Goal: Communication & Community: Participate in discussion

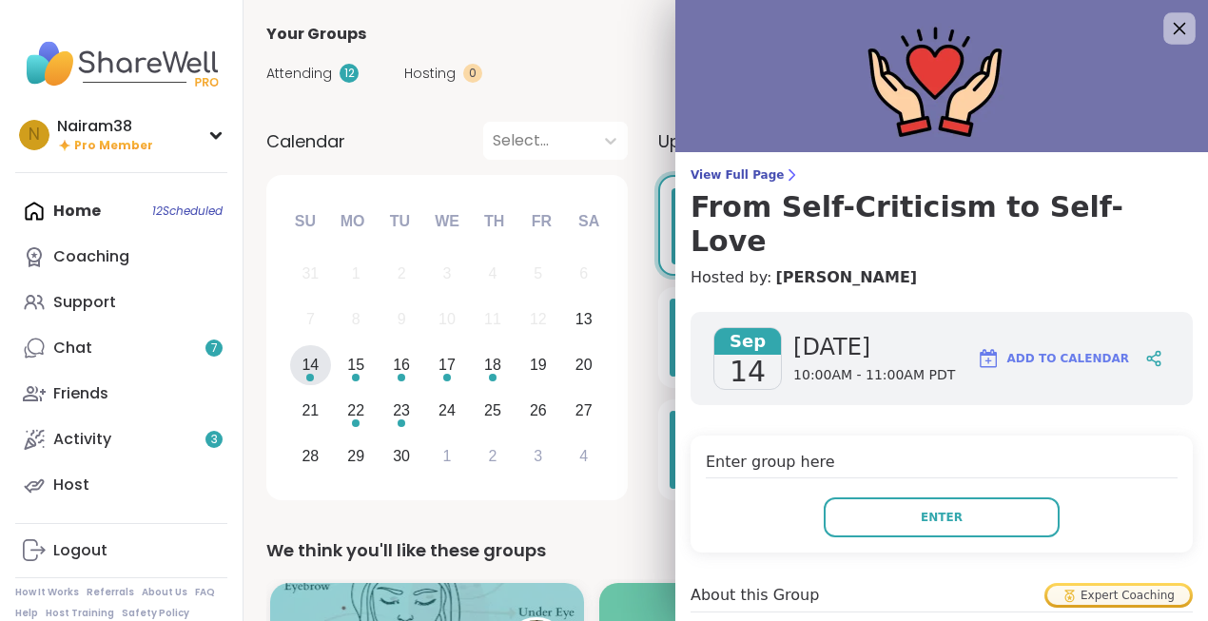
click at [1183, 29] on icon at bounding box center [1179, 28] width 24 height 24
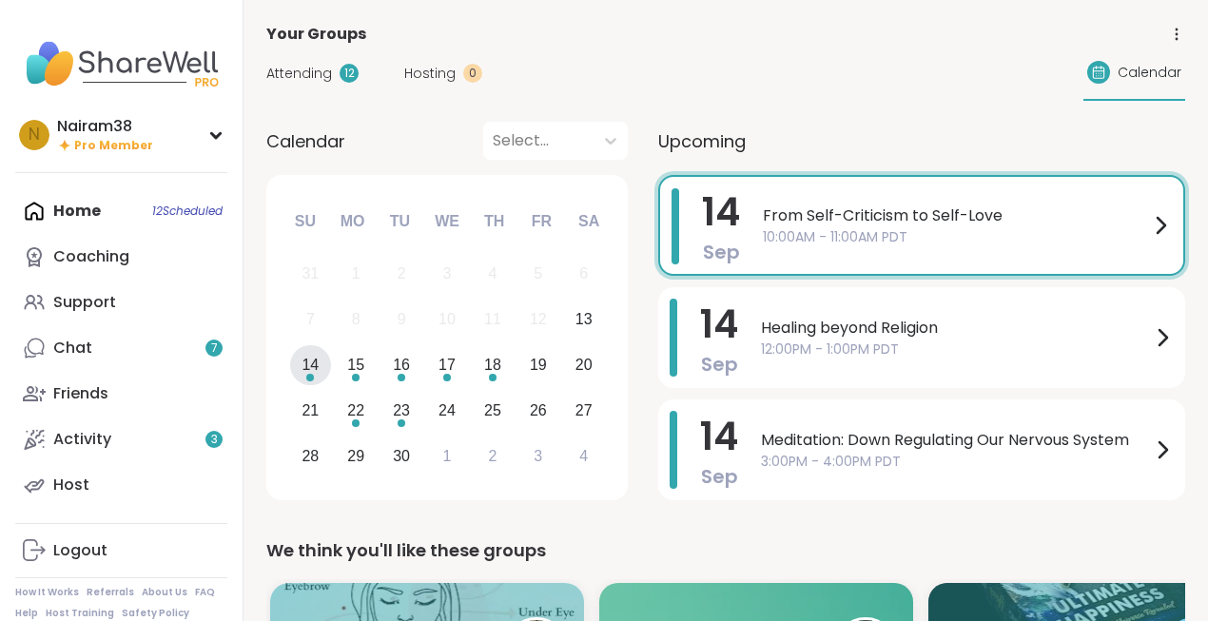
click at [304, 366] on div "14" at bounding box center [310, 365] width 17 height 26
click at [823, 360] on div "Healing beyond Religion 12:00PM - 1:00PM PDT" at bounding box center [967, 338] width 413 height 78
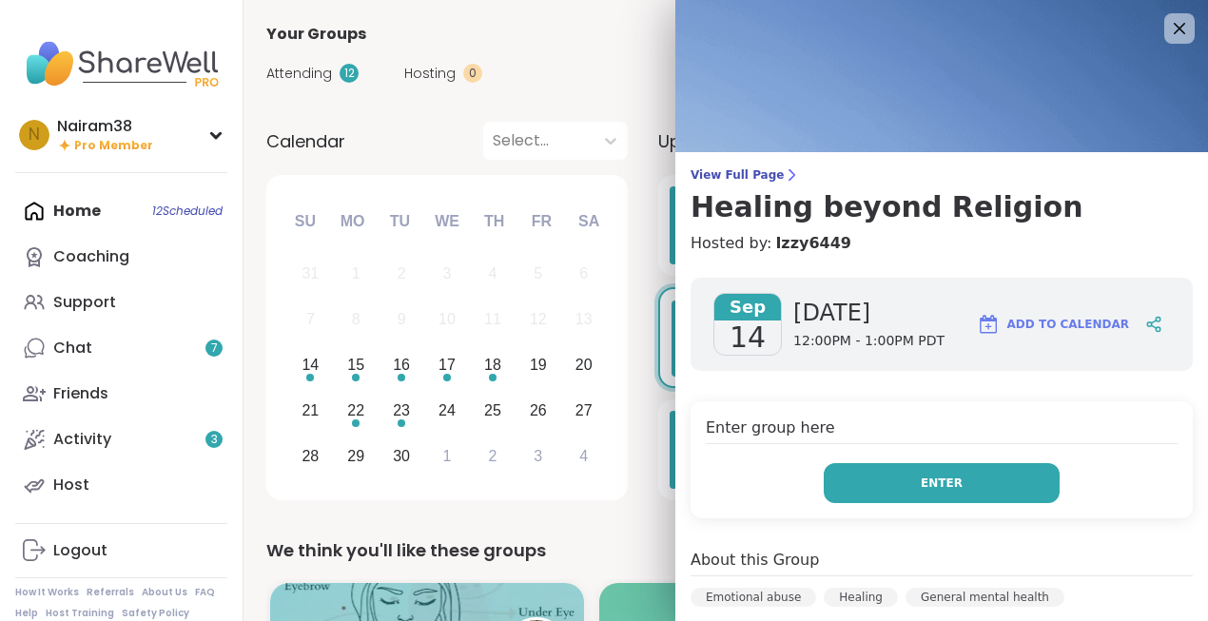
click at [949, 481] on span "Enter" at bounding box center [942, 483] width 42 height 17
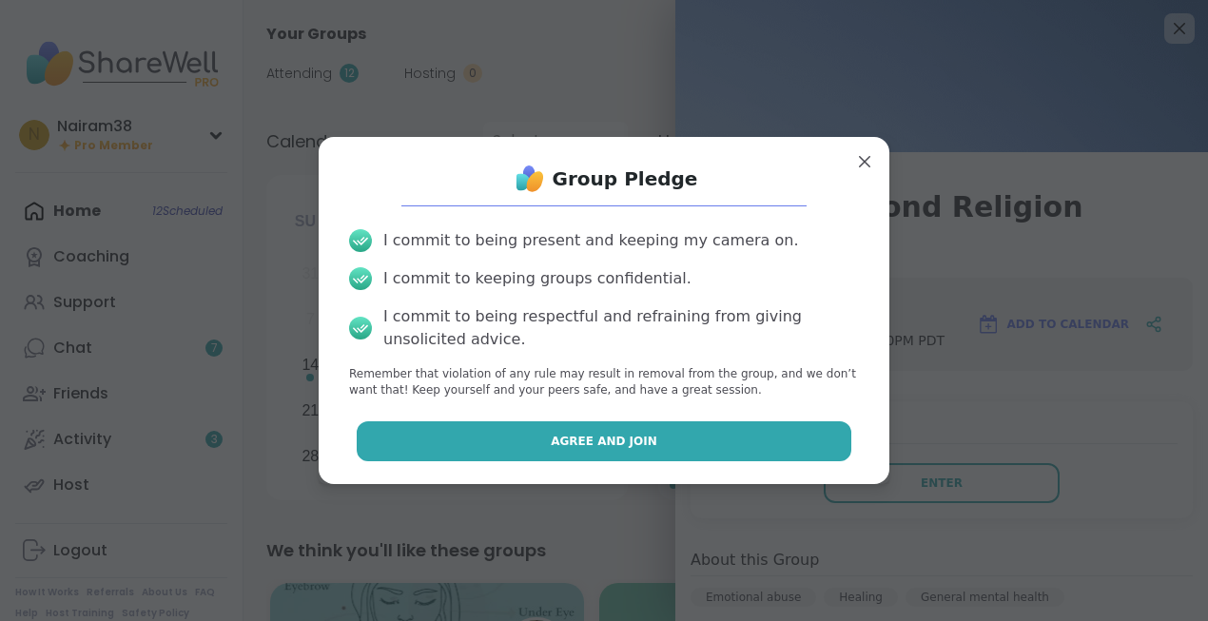
click at [614, 433] on span "Agree and Join" at bounding box center [604, 441] width 107 height 17
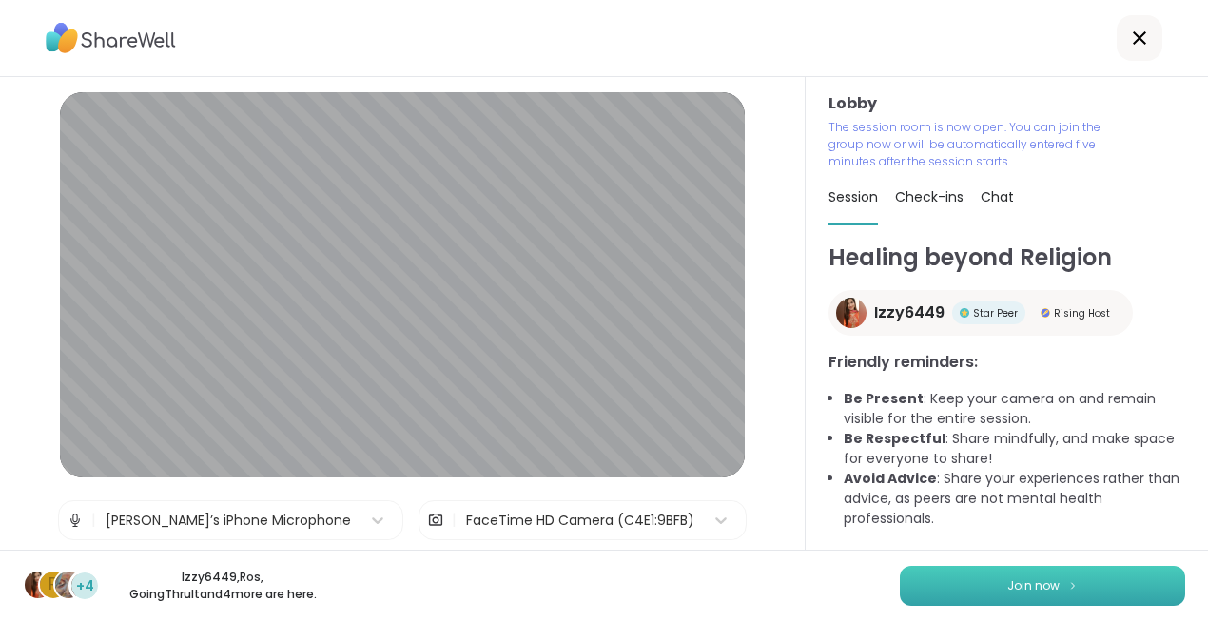
click at [1026, 581] on span "Join now" at bounding box center [1033, 585] width 52 height 17
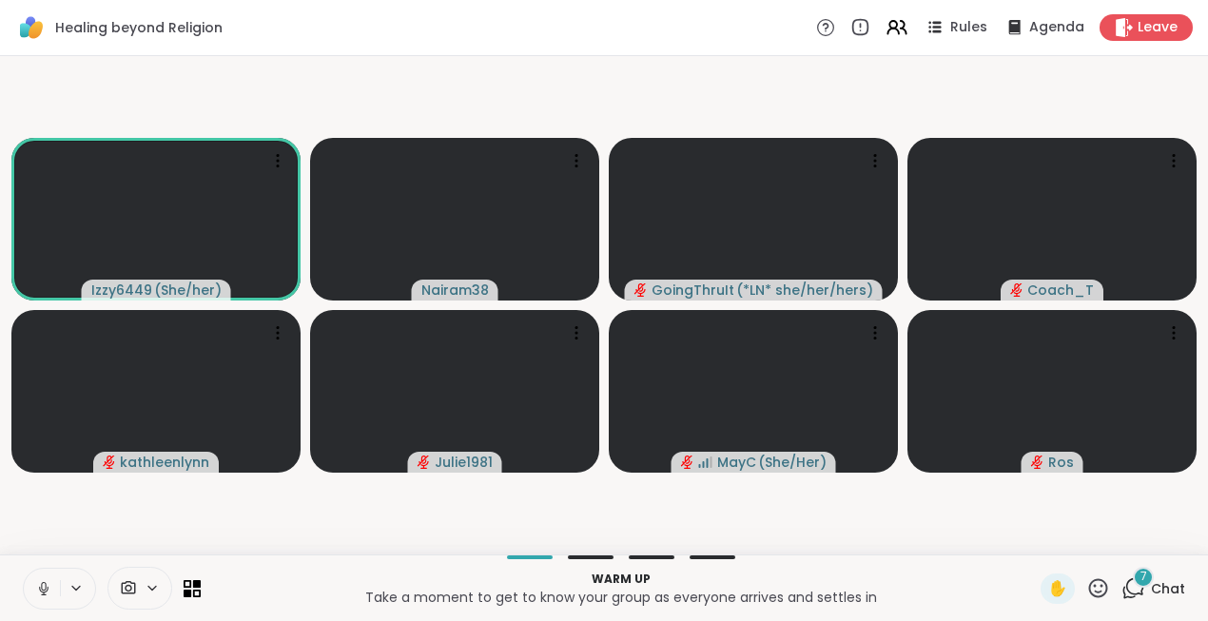
click at [41, 583] on icon at bounding box center [43, 588] width 17 height 17
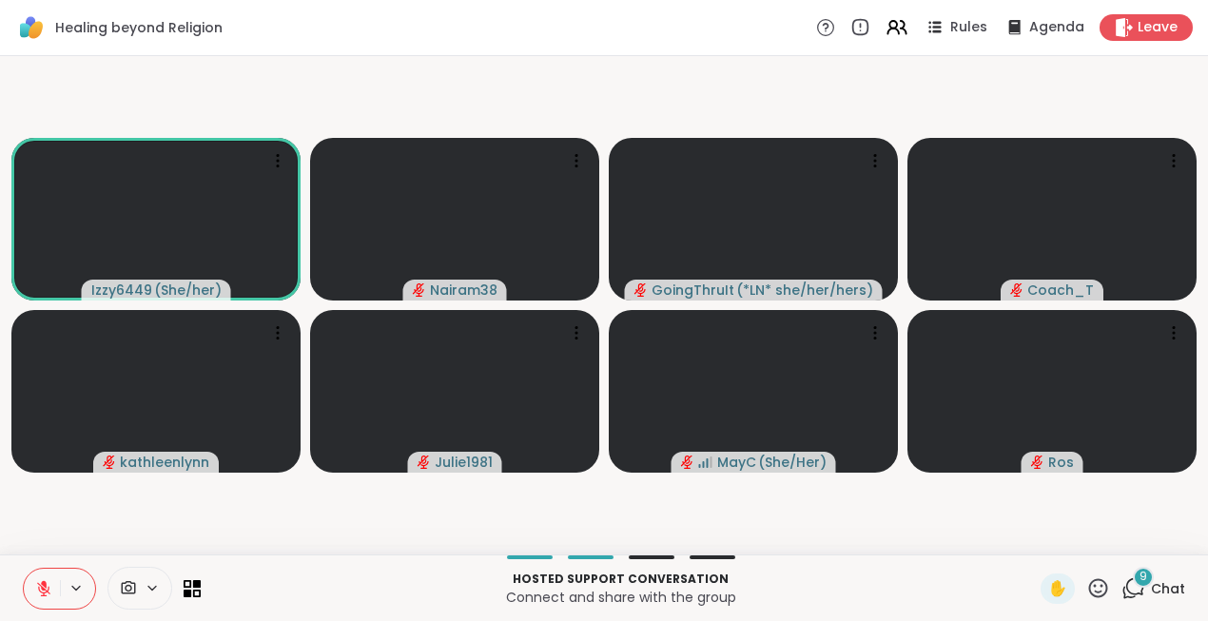
click at [1141, 575] on span "9" at bounding box center [1143, 577] width 8 height 16
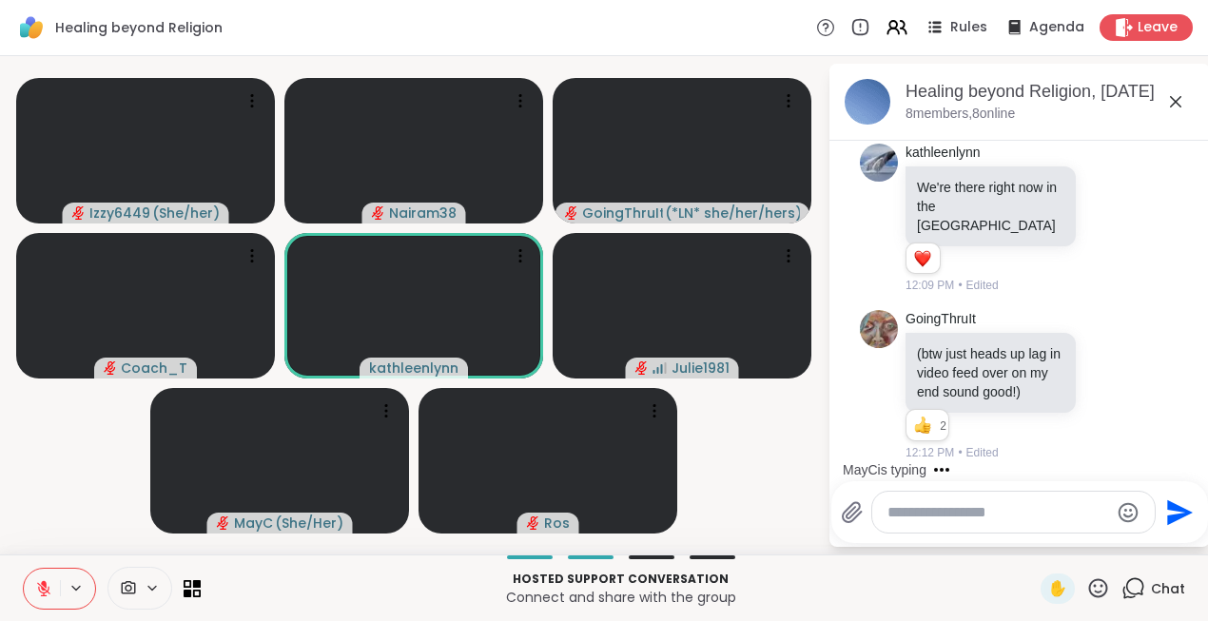
scroll to position [4767, 0]
click at [935, 509] on textarea "Type your message" at bounding box center [998, 512] width 222 height 19
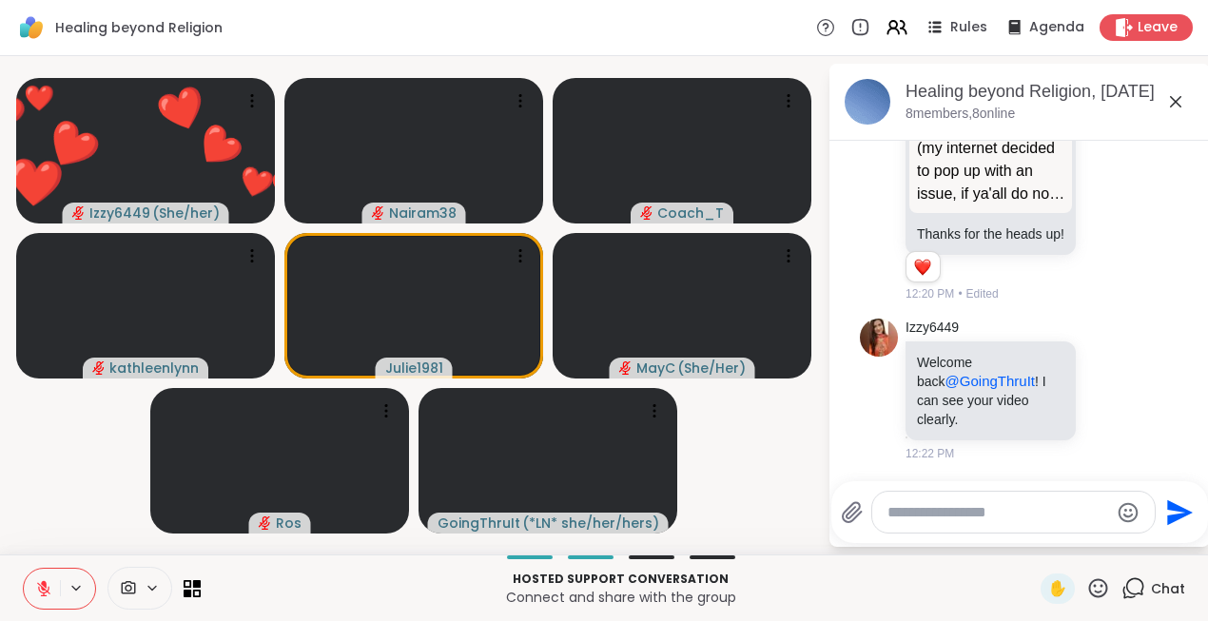
scroll to position [6423, 0]
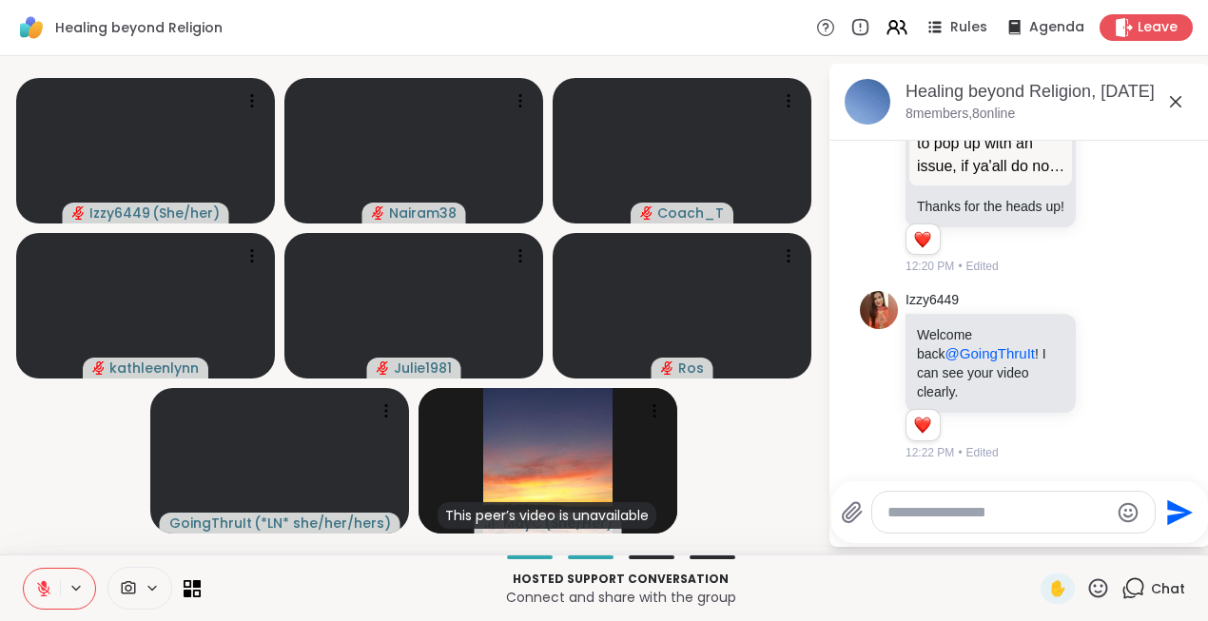
click at [46, 594] on icon at bounding box center [43, 588] width 17 height 17
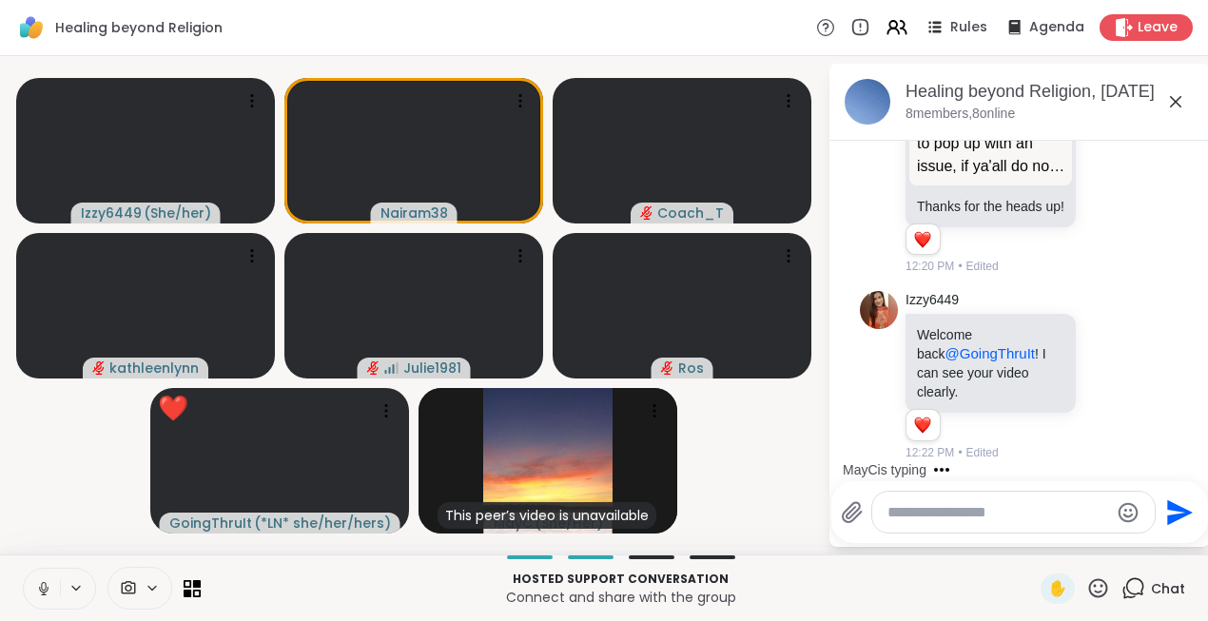
click at [49, 592] on icon at bounding box center [43, 588] width 17 height 17
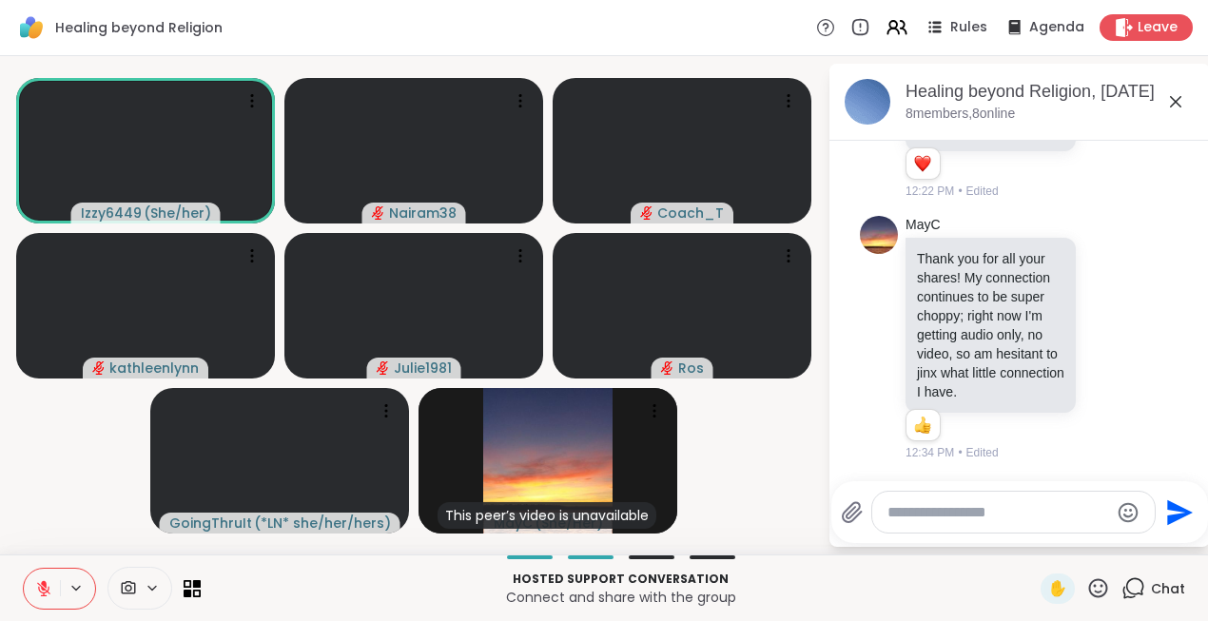
scroll to position [6843, 0]
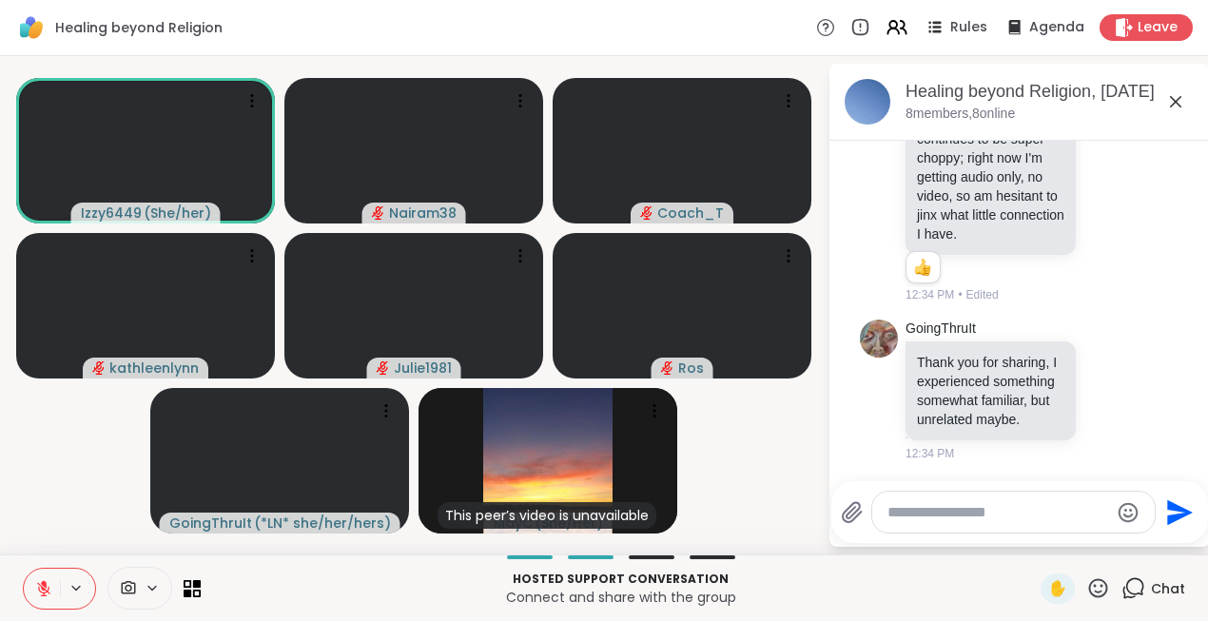
click at [1100, 581] on icon at bounding box center [1098, 588] width 24 height 24
click at [1052, 531] on span "❤️" at bounding box center [1042, 538] width 19 height 23
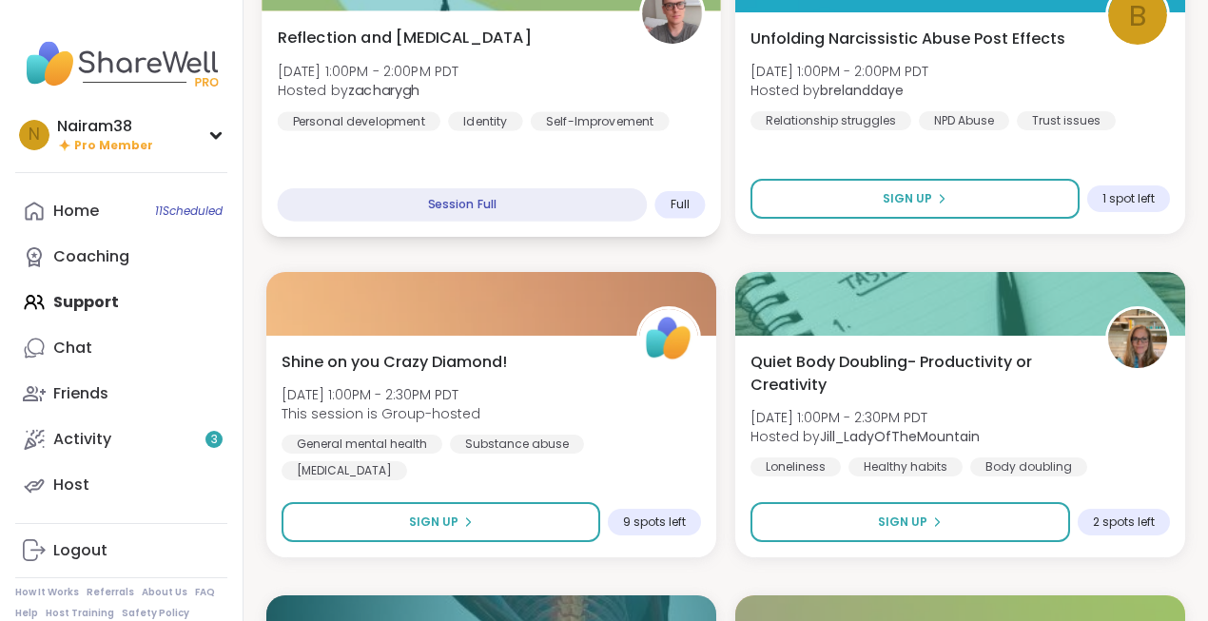
scroll to position [957, 0]
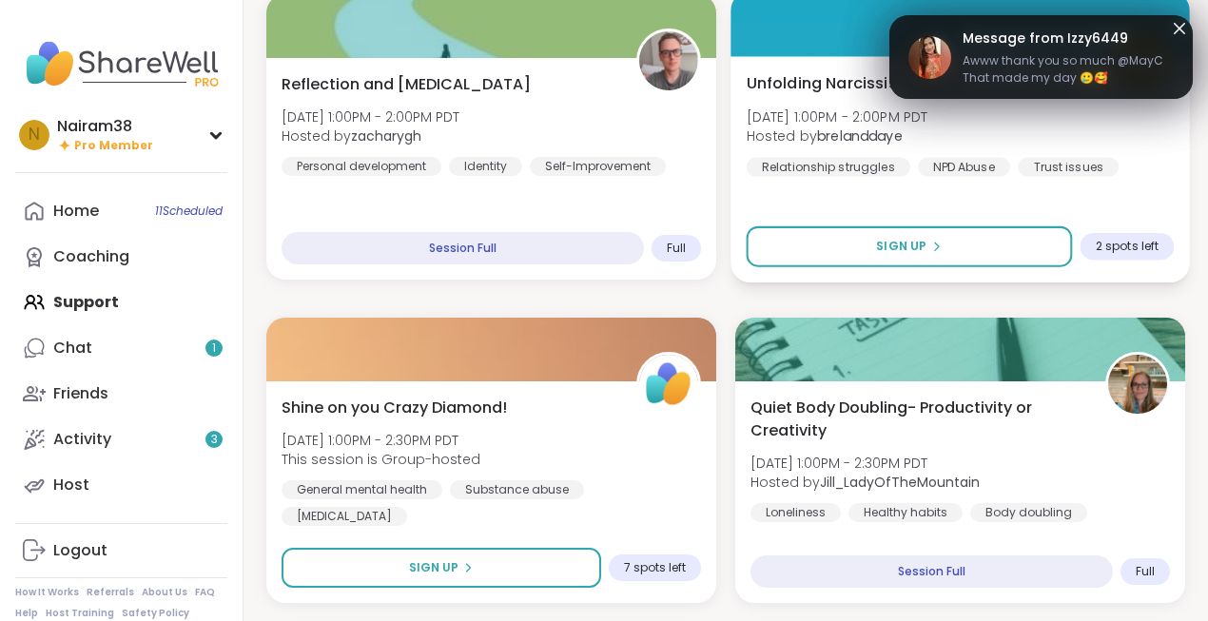
click at [1018, 123] on div "Unfolding Narcissistic Abuse Post Effects Sun, Sep 14 | 1:00PM - 2:00PM PDT Hos…" at bounding box center [961, 123] width 428 height 105
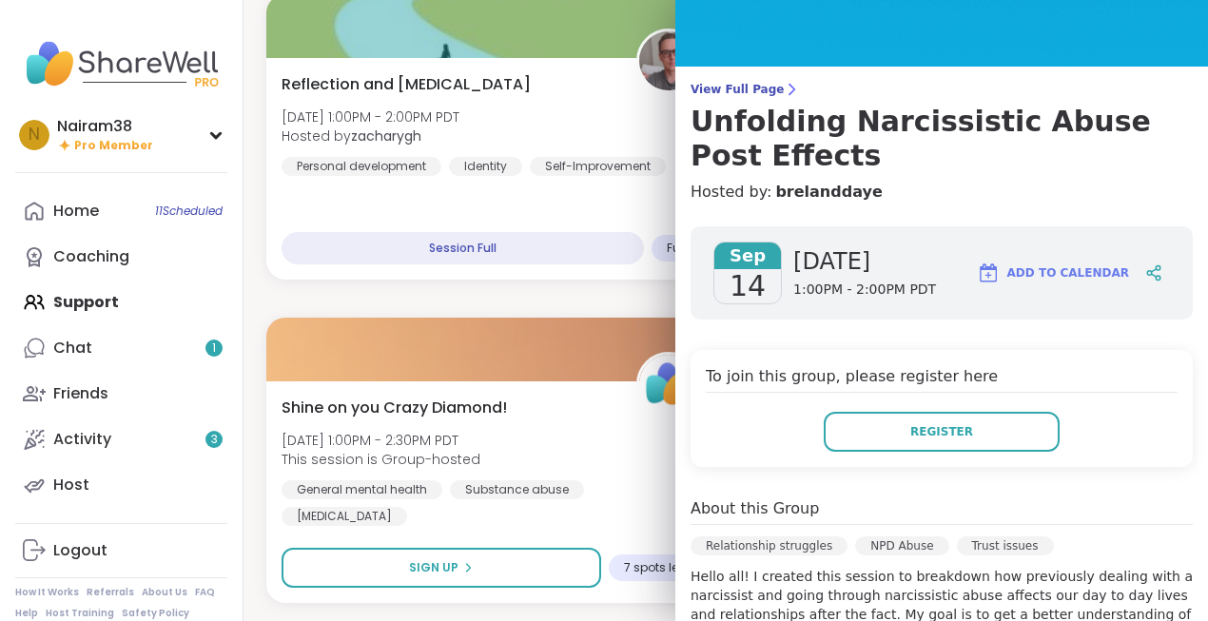
scroll to position [0, 0]
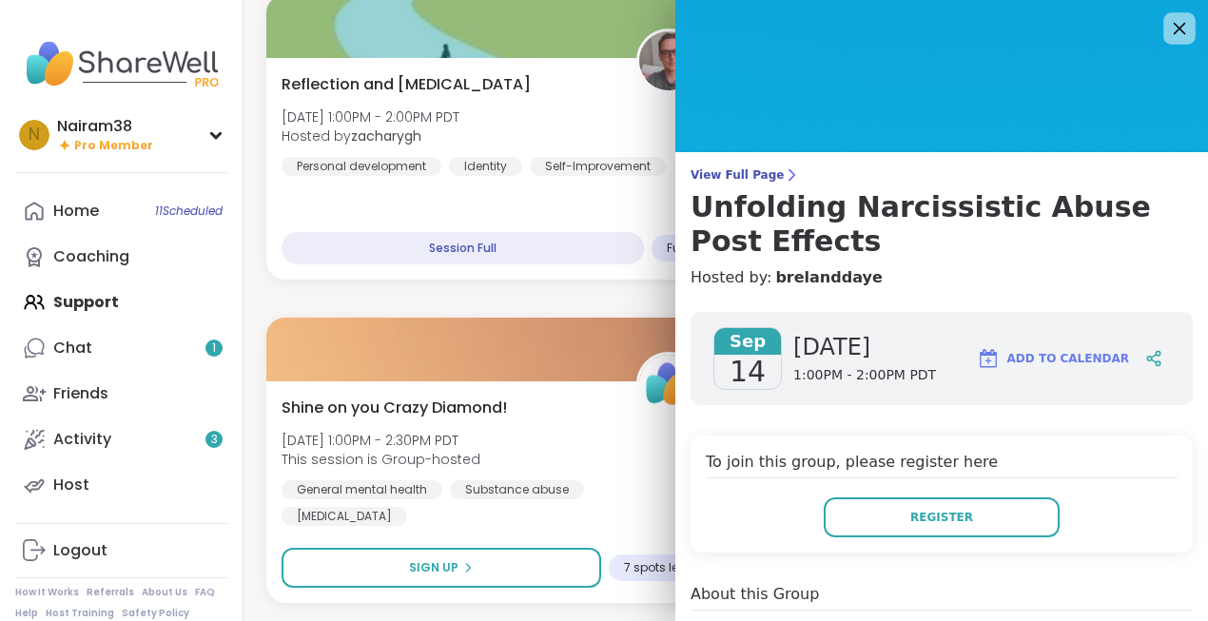
click at [1183, 29] on icon at bounding box center [1179, 28] width 24 height 24
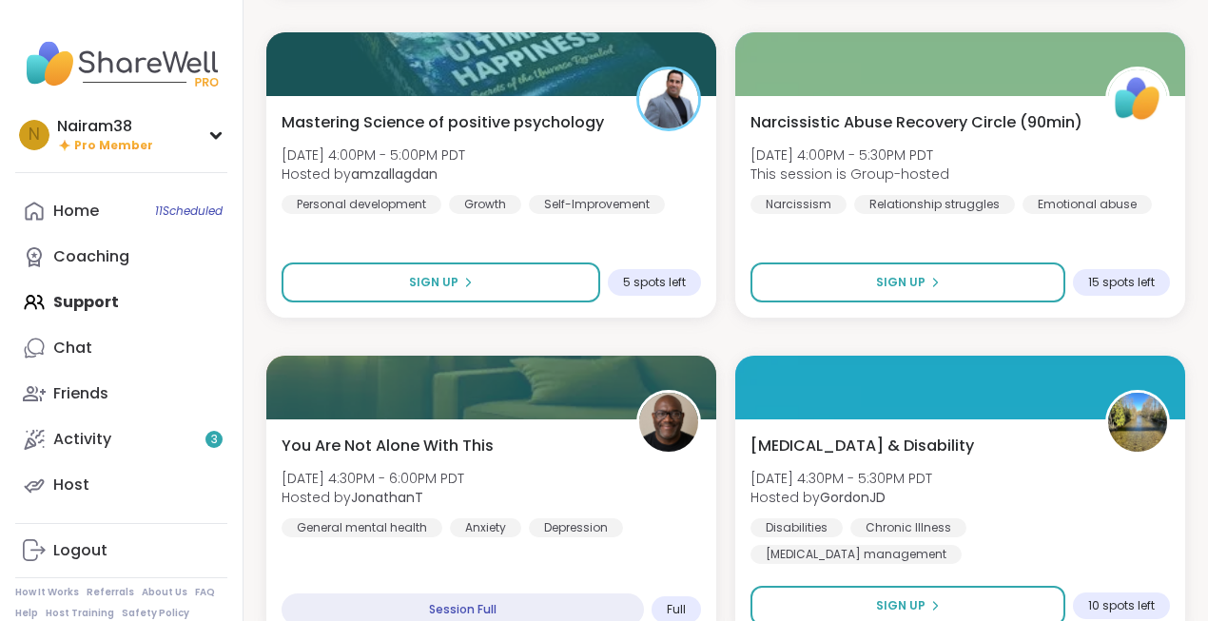
scroll to position [2861, 0]
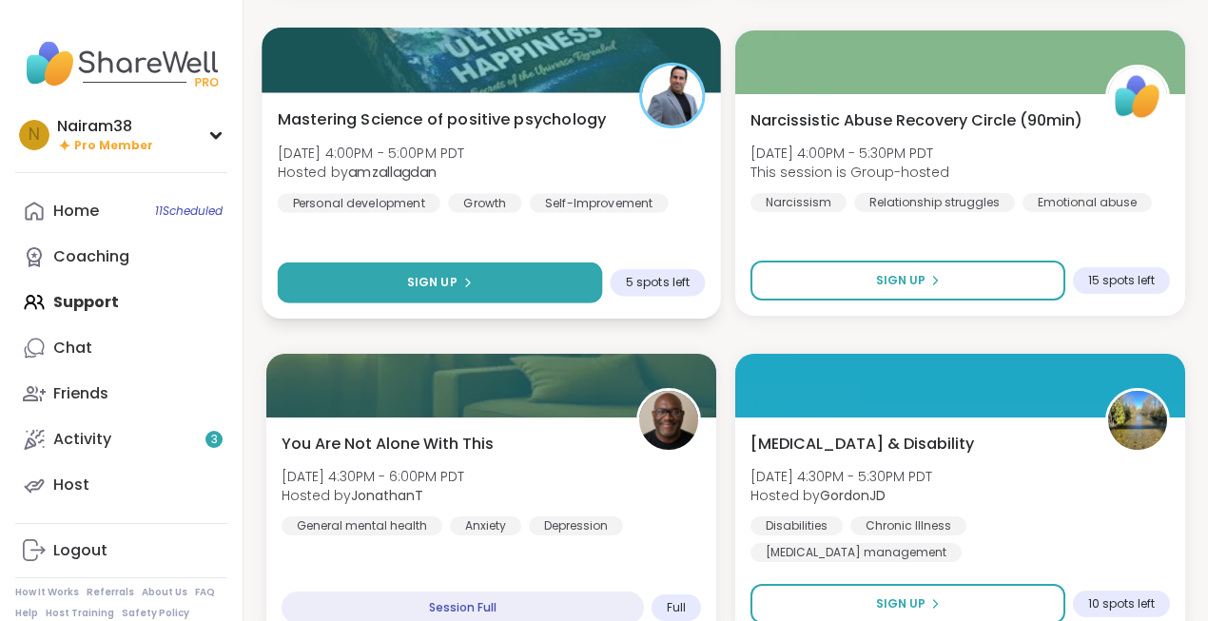
click at [451, 278] on span "Sign Up" at bounding box center [432, 282] width 50 height 17
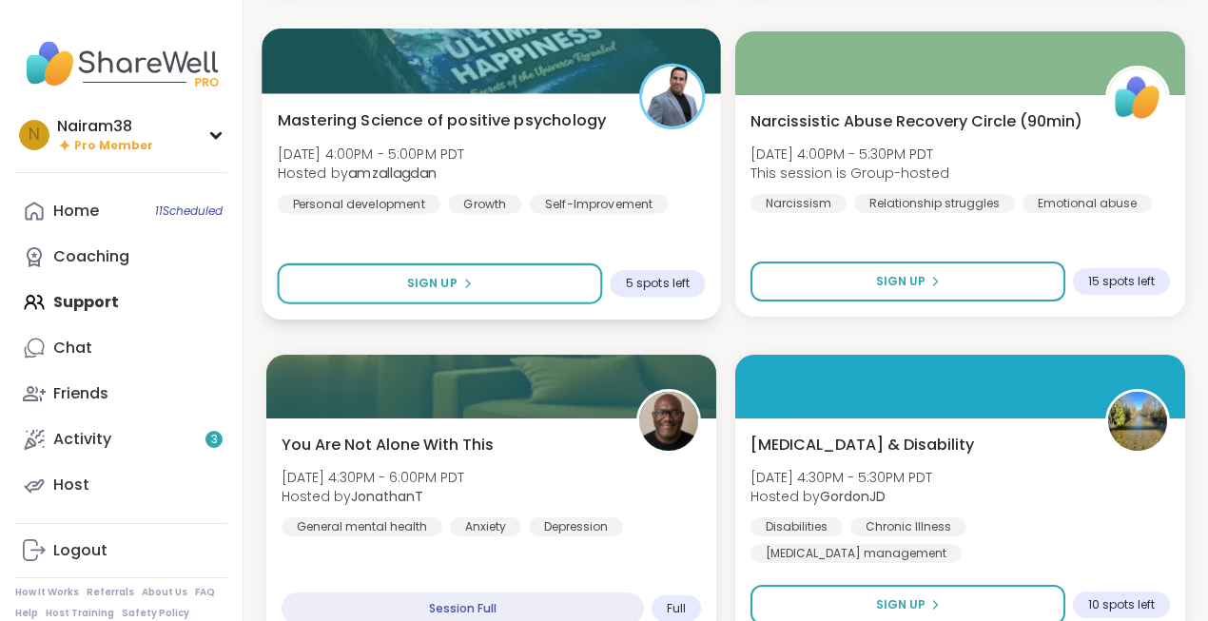
scroll to position [2864, 0]
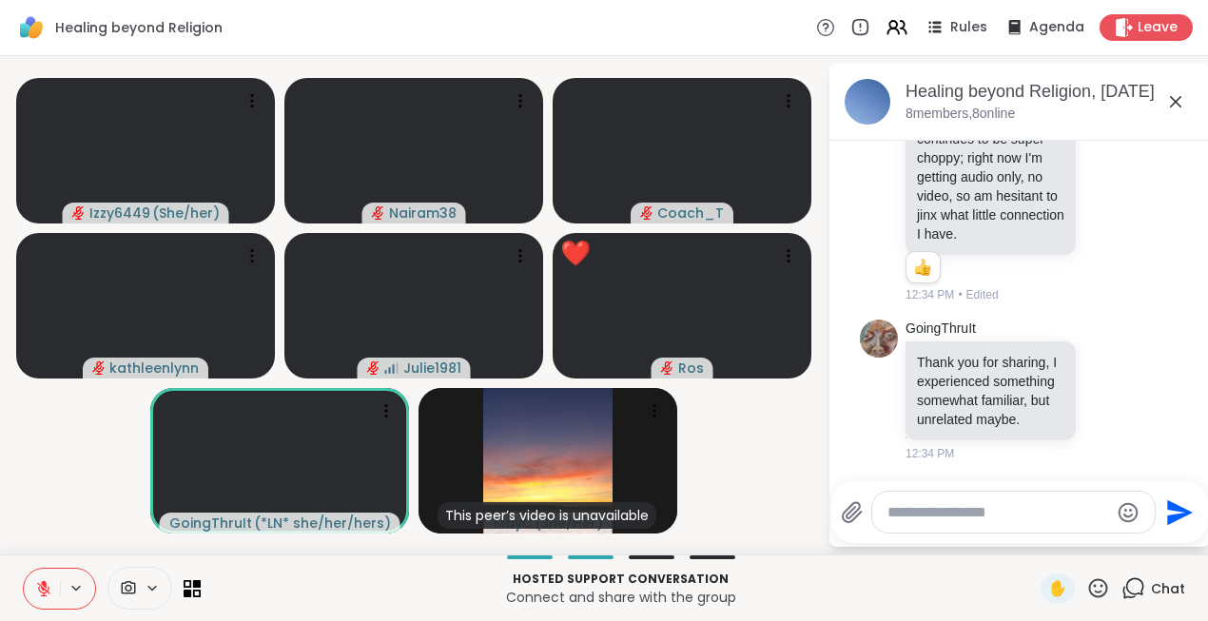
scroll to position [6843, 0]
click at [1178, 106] on icon at bounding box center [1175, 101] width 23 height 23
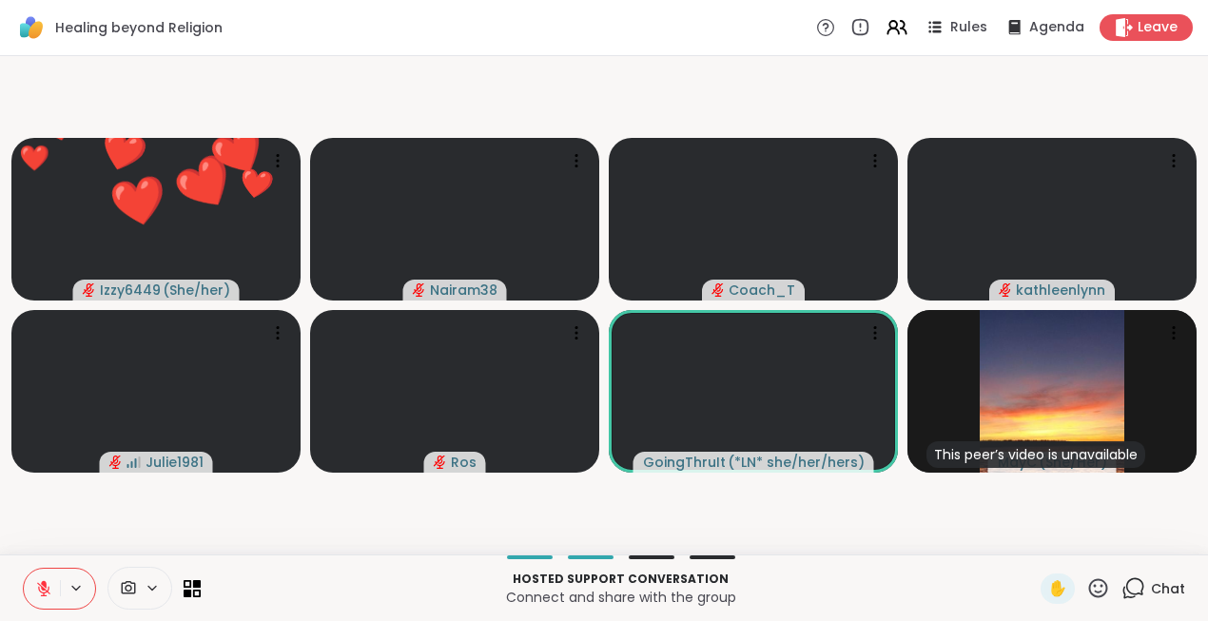
click at [1135, 595] on icon at bounding box center [1133, 588] width 24 height 24
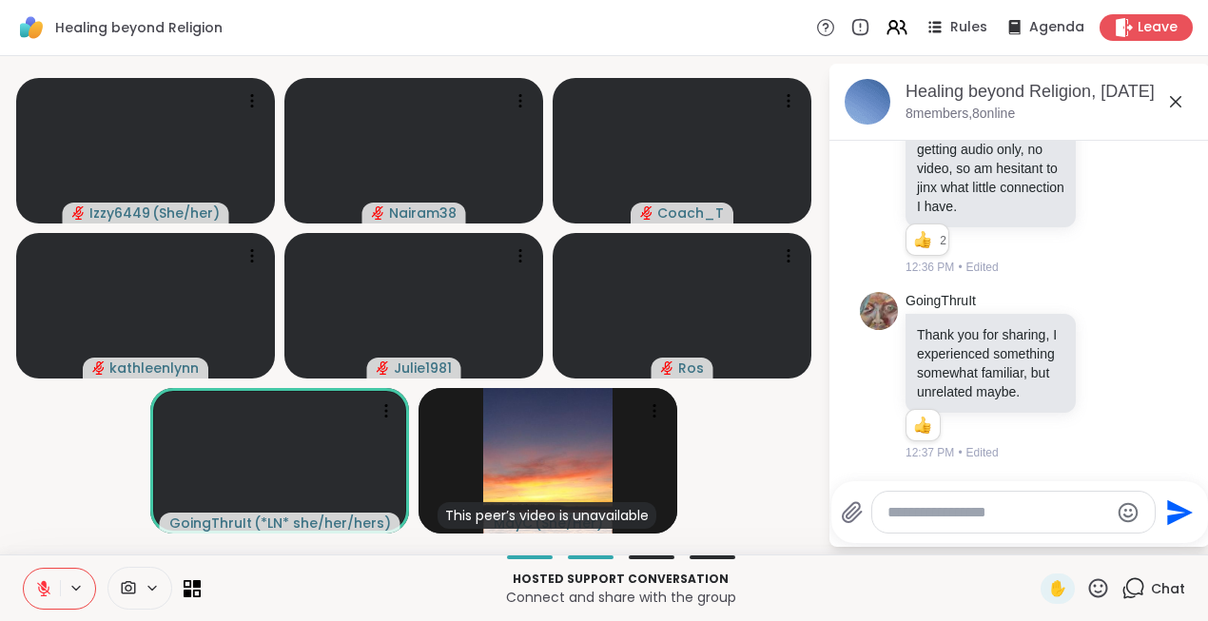
scroll to position [6870, 0]
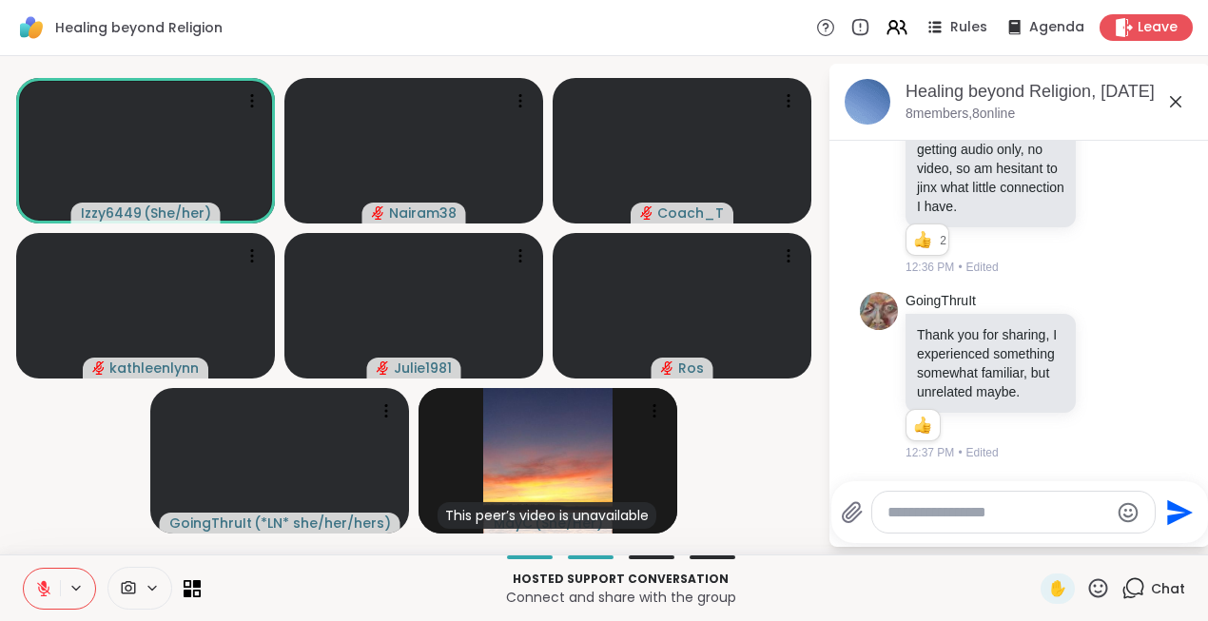
click at [1102, 596] on icon at bounding box center [1098, 587] width 19 height 19
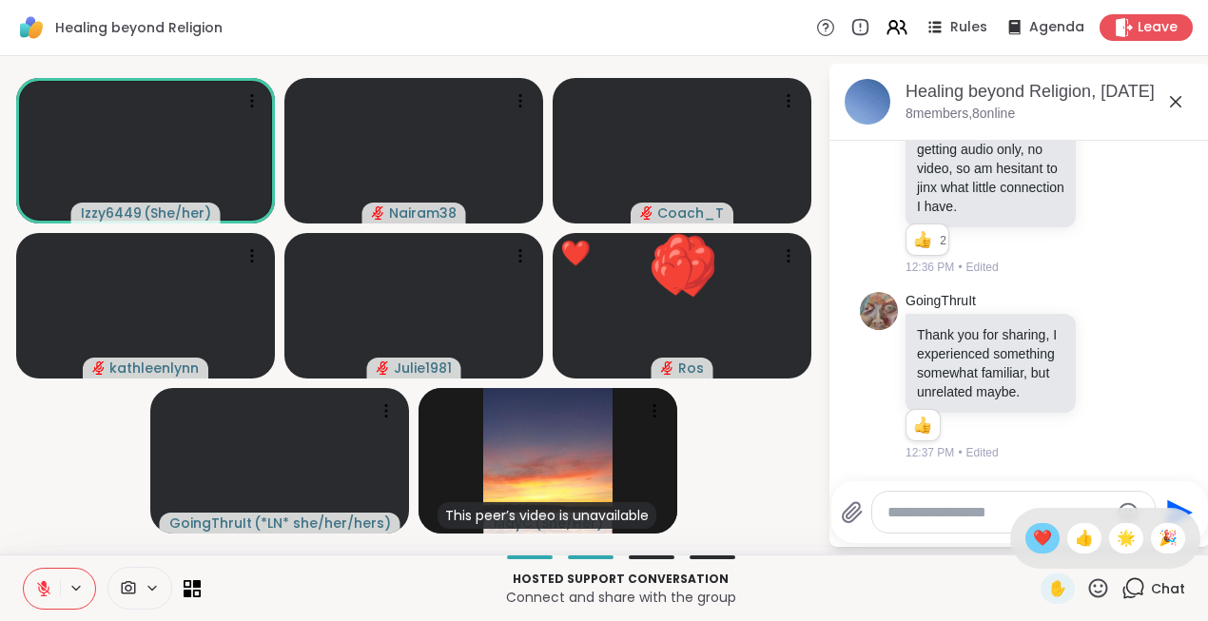
click at [1051, 542] on span "❤️" at bounding box center [1042, 538] width 19 height 23
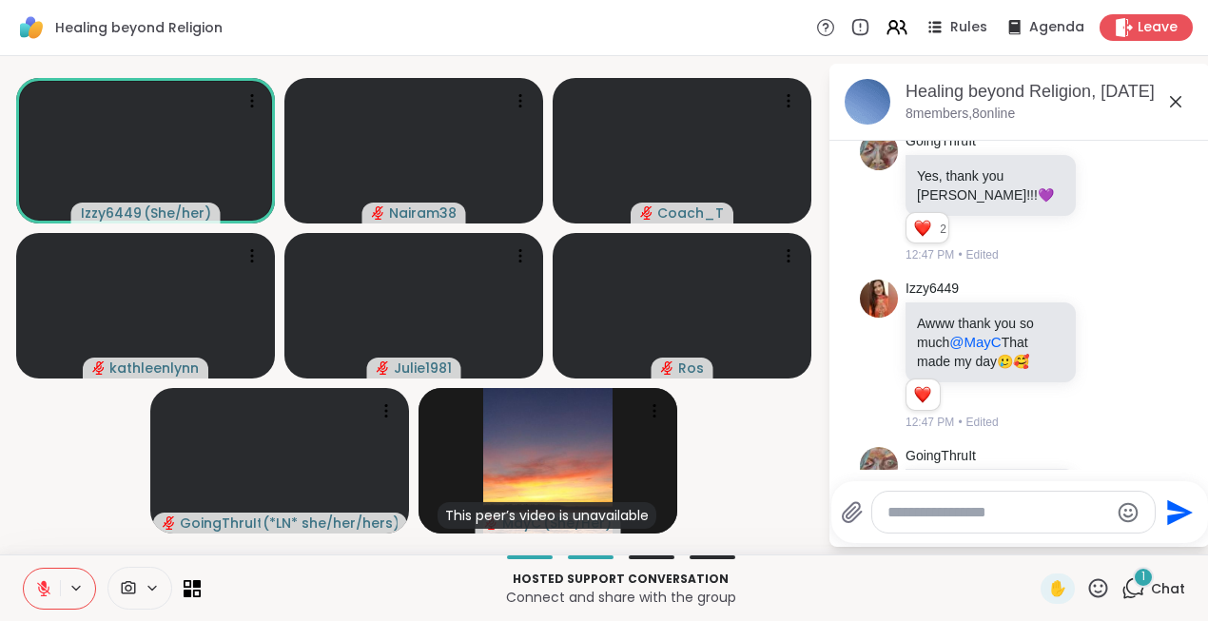
scroll to position [7712, 0]
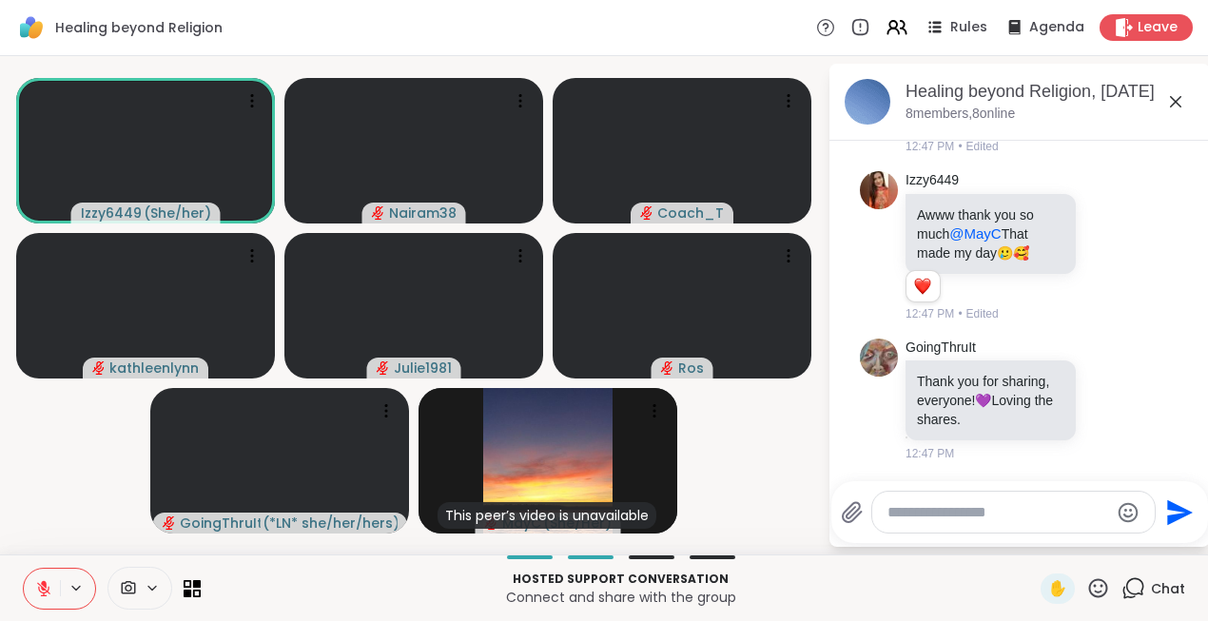
click at [925, 496] on div at bounding box center [1013, 512] width 282 height 41
click at [906, 514] on textarea "Type your message" at bounding box center [998, 512] width 222 height 19
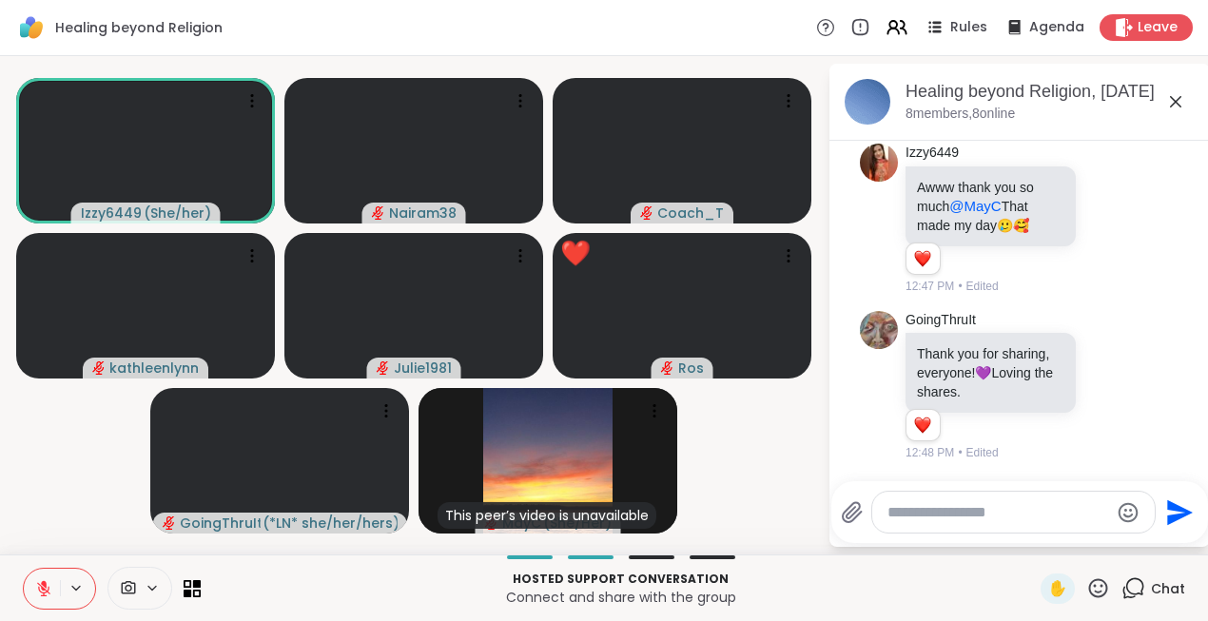
scroll to position [7739, 0]
click at [900, 30] on icon at bounding box center [897, 27] width 24 height 24
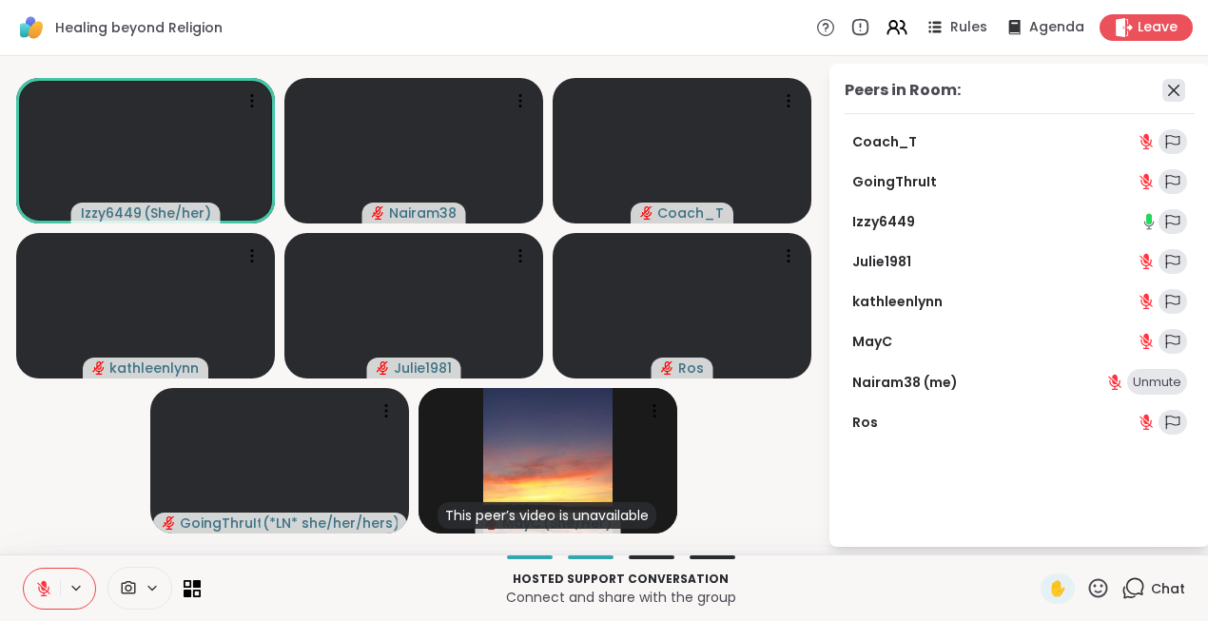
click at [1172, 91] on icon at bounding box center [1173, 90] width 11 height 11
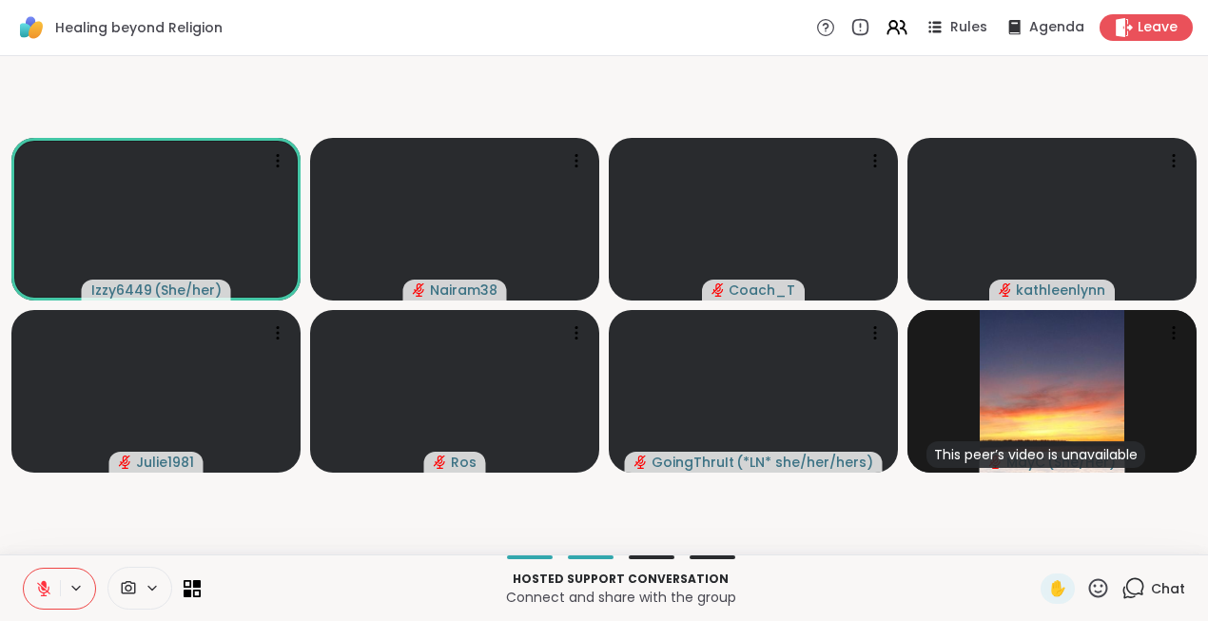
click at [1128, 593] on icon at bounding box center [1133, 588] width 24 height 24
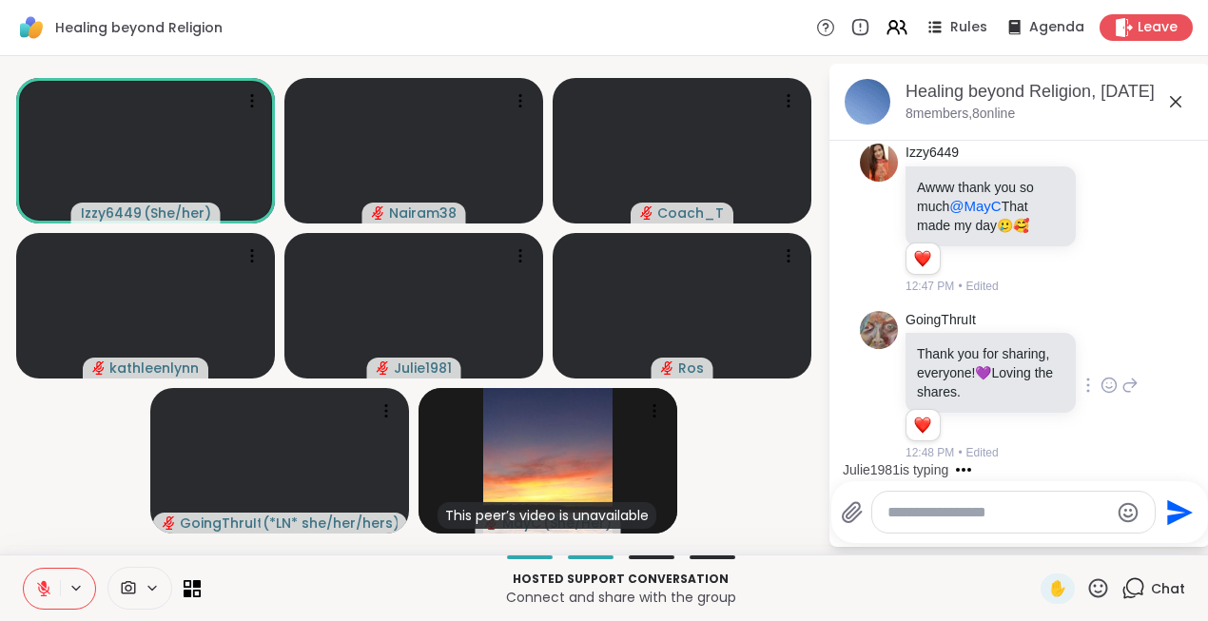
scroll to position [7860, 0]
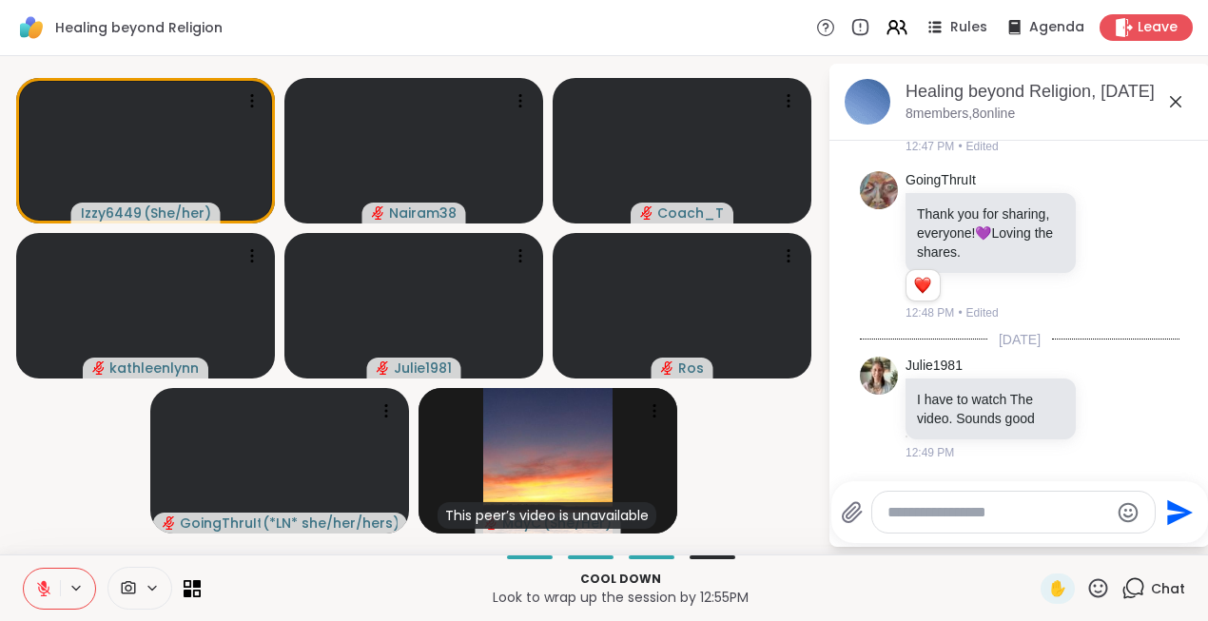
click at [1099, 591] on icon at bounding box center [1098, 588] width 24 height 24
click at [1052, 534] on span "❤️" at bounding box center [1042, 538] width 19 height 23
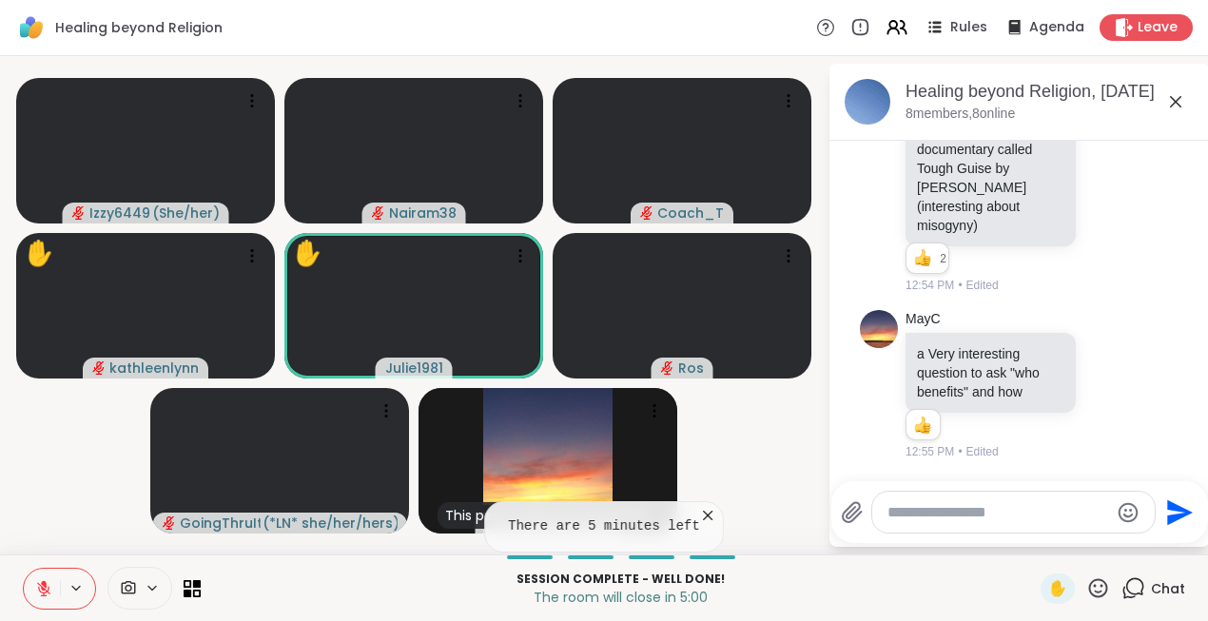
scroll to position [8278, 0]
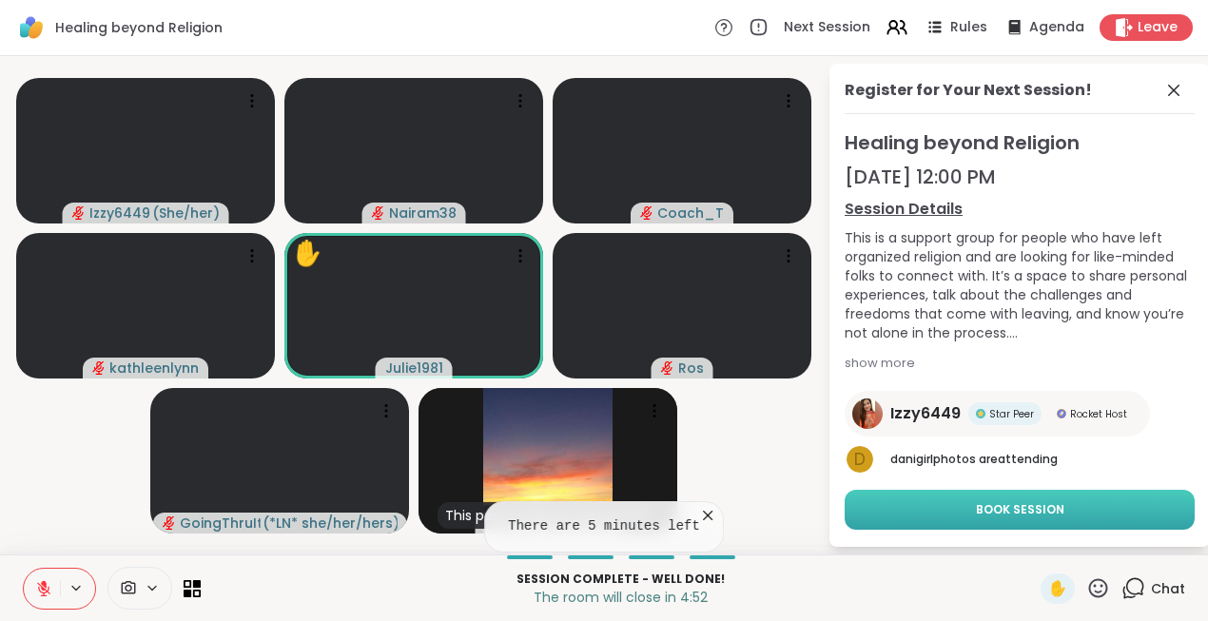
click at [1013, 510] on span "Book Session" at bounding box center [1020, 509] width 88 height 17
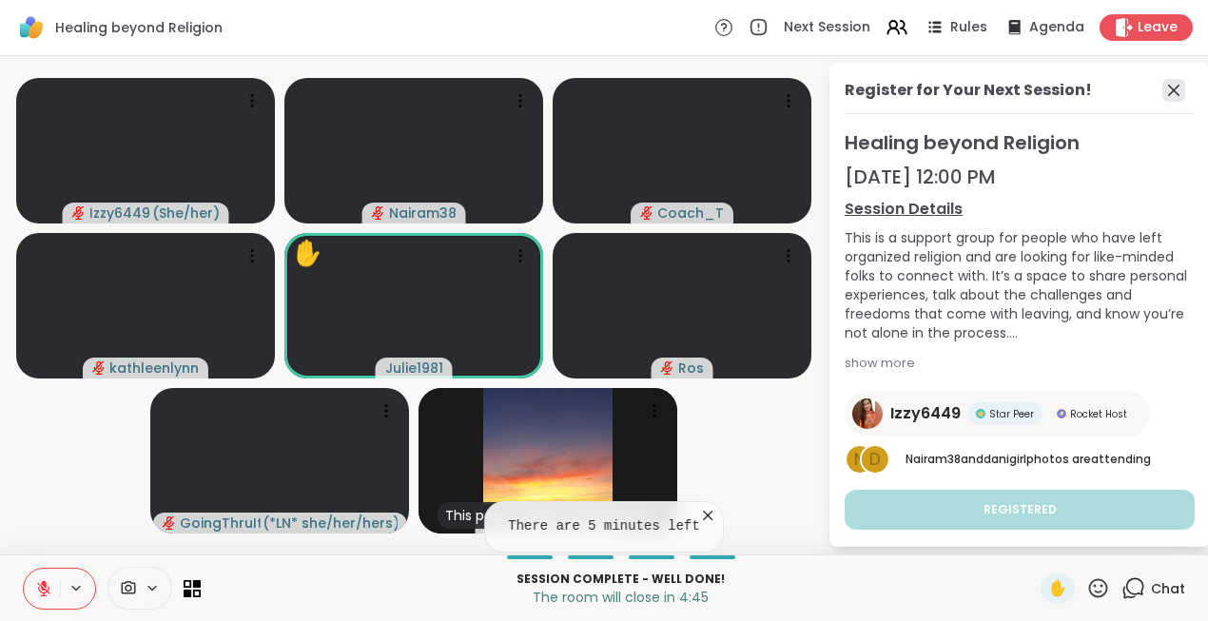
click at [1173, 92] on icon at bounding box center [1173, 90] width 23 height 23
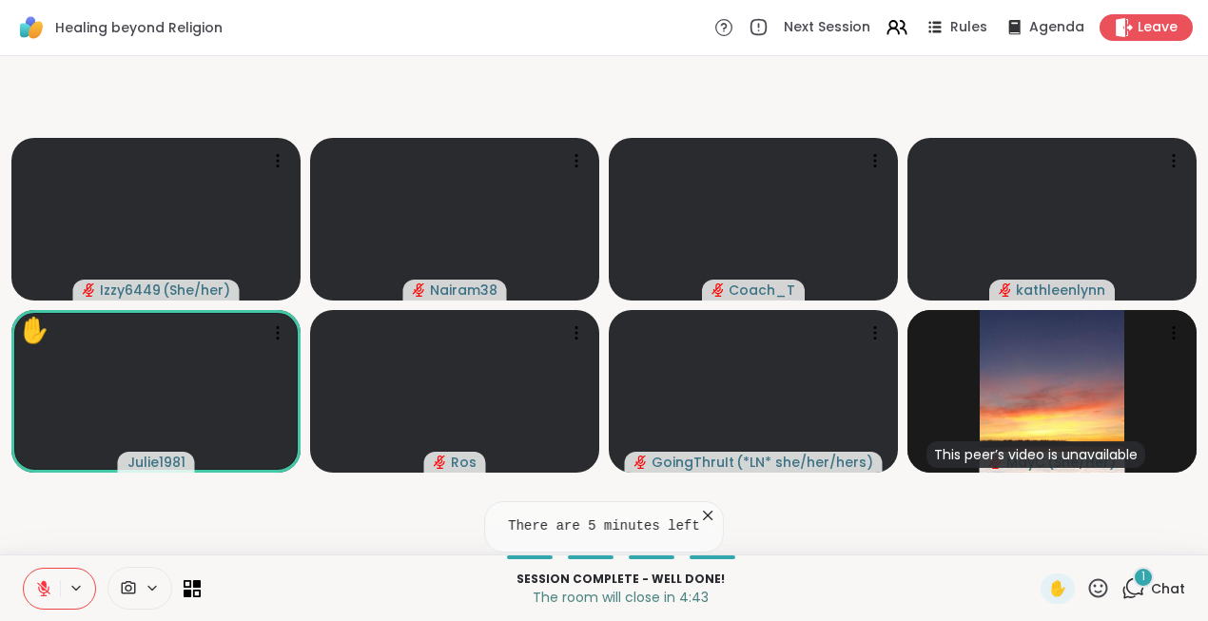
click at [1139, 585] on icon at bounding box center [1133, 588] width 24 height 24
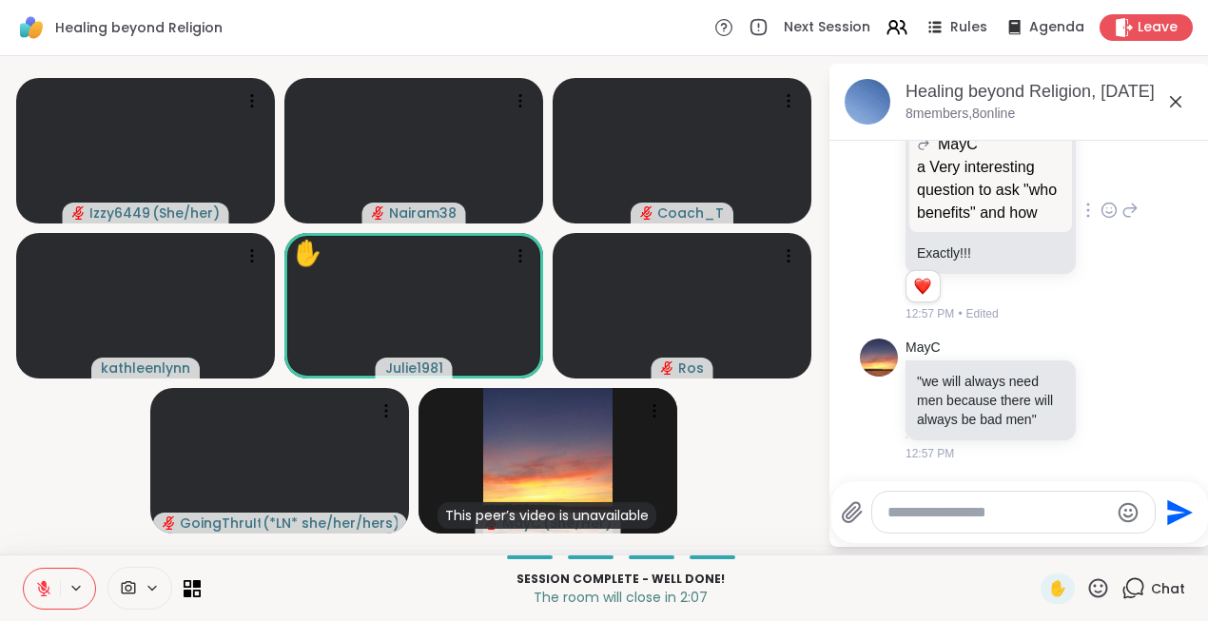
scroll to position [8776, 0]
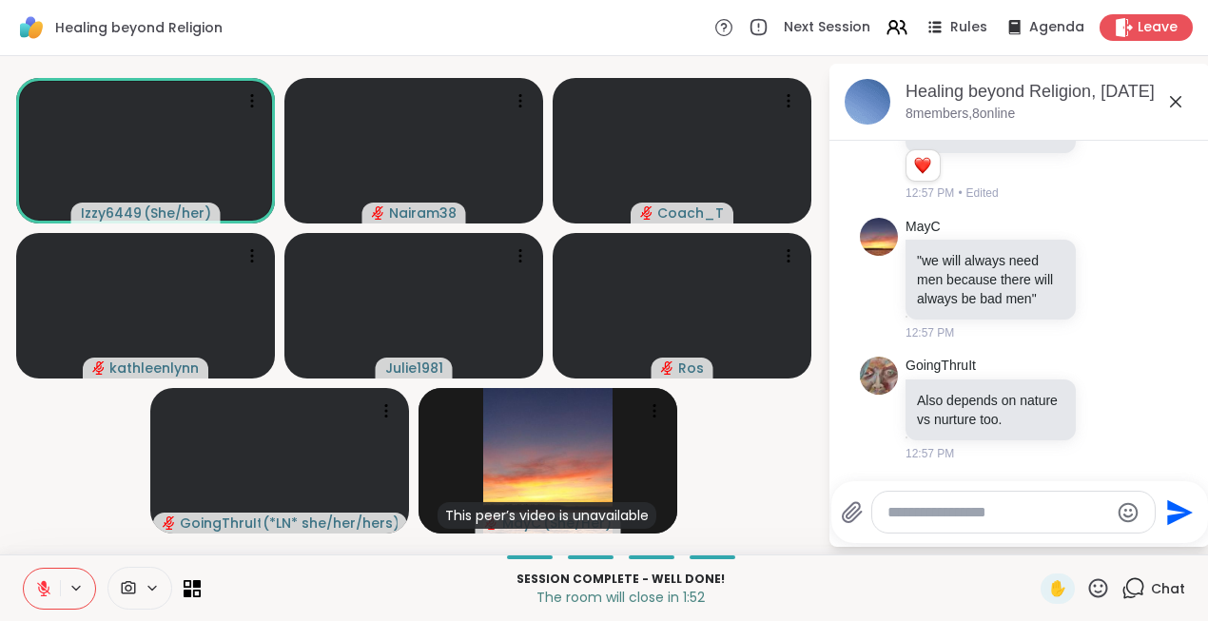
click at [1099, 586] on icon at bounding box center [1098, 588] width 24 height 24
click at [1052, 543] on span "❤️" at bounding box center [1042, 538] width 19 height 23
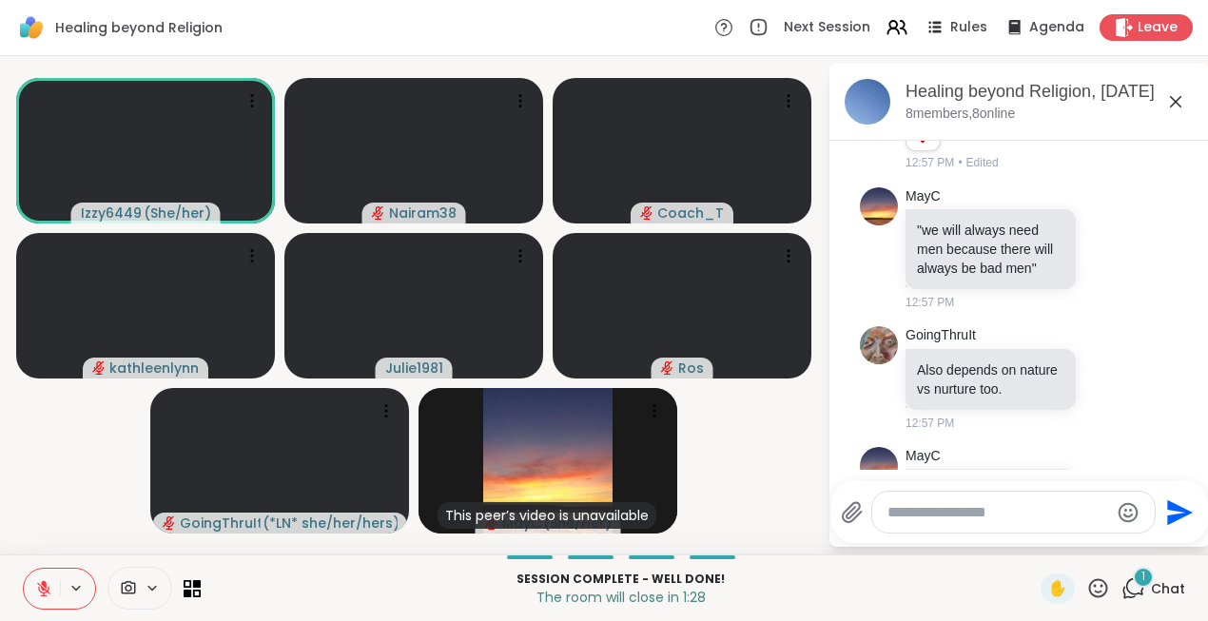
scroll to position [8935, 0]
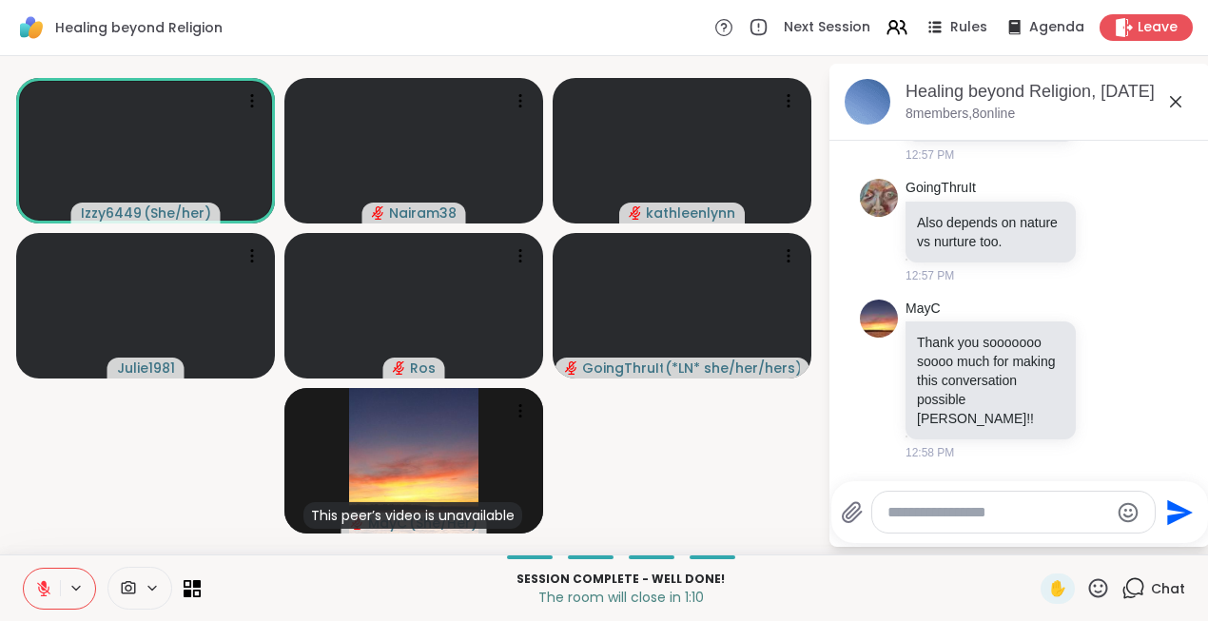
click at [1099, 590] on icon at bounding box center [1098, 588] width 24 height 24
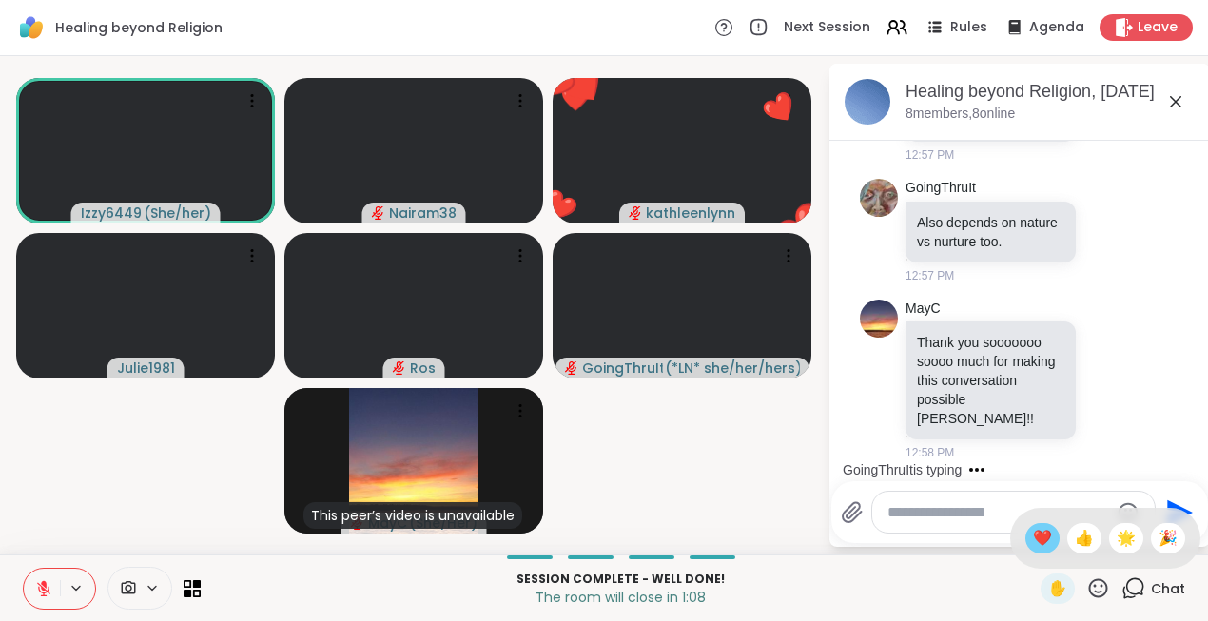
click at [1052, 537] on span "❤️" at bounding box center [1042, 538] width 19 height 23
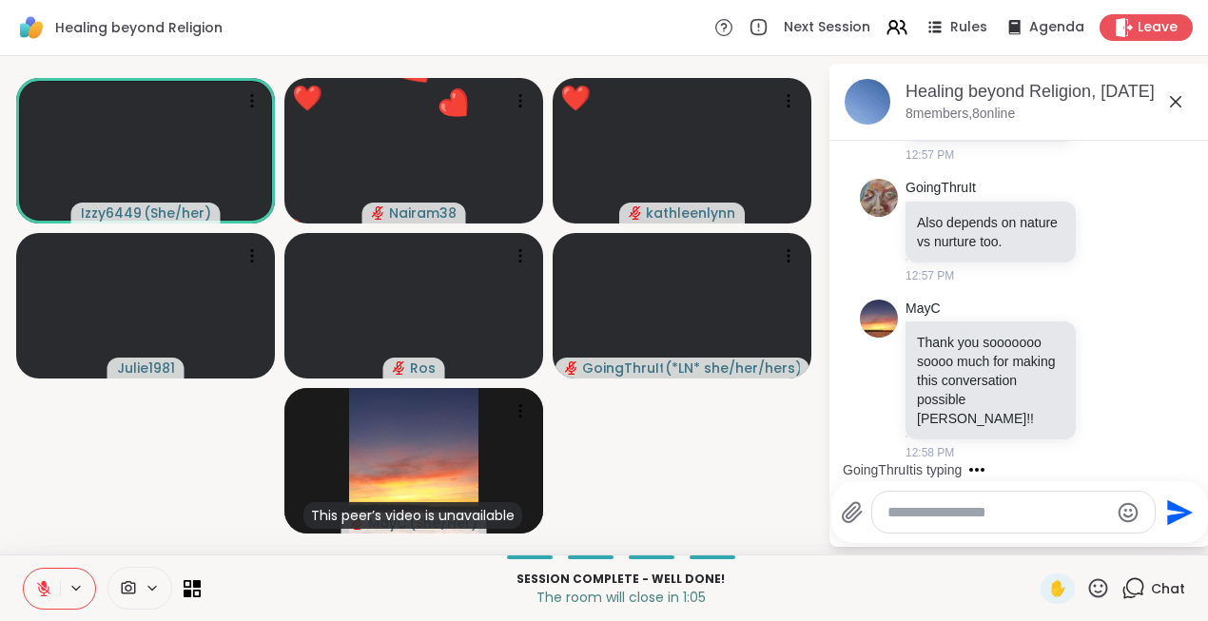
click at [1178, 102] on icon at bounding box center [1175, 101] width 23 height 23
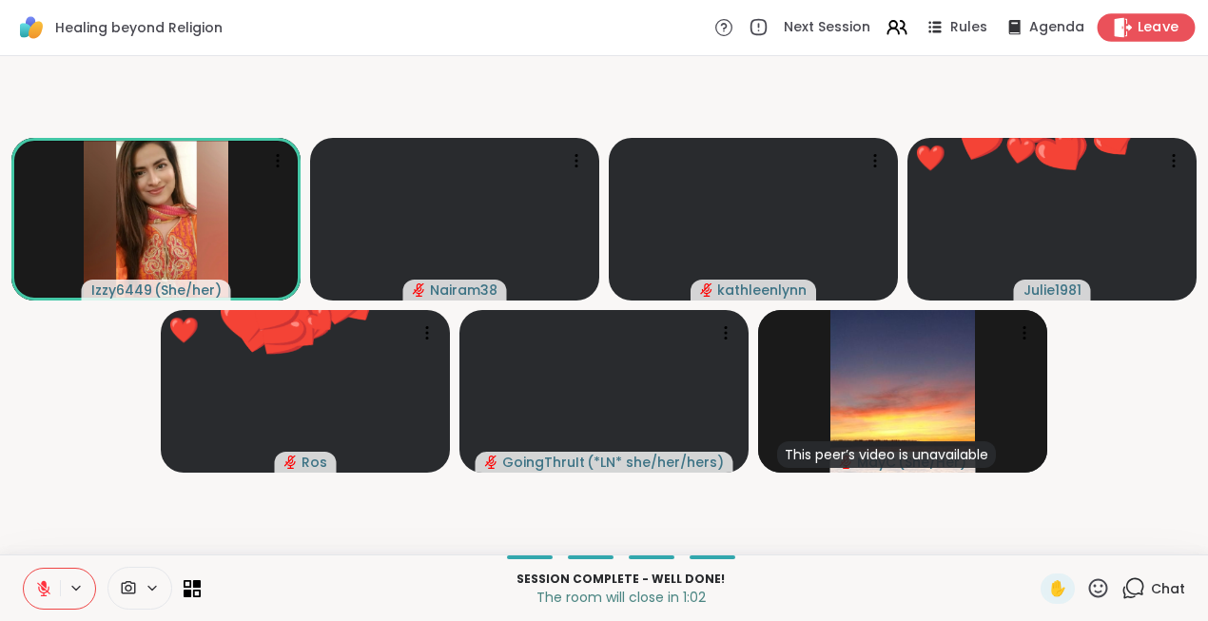
click at [1150, 33] on span "Leave" at bounding box center [1159, 28] width 42 height 20
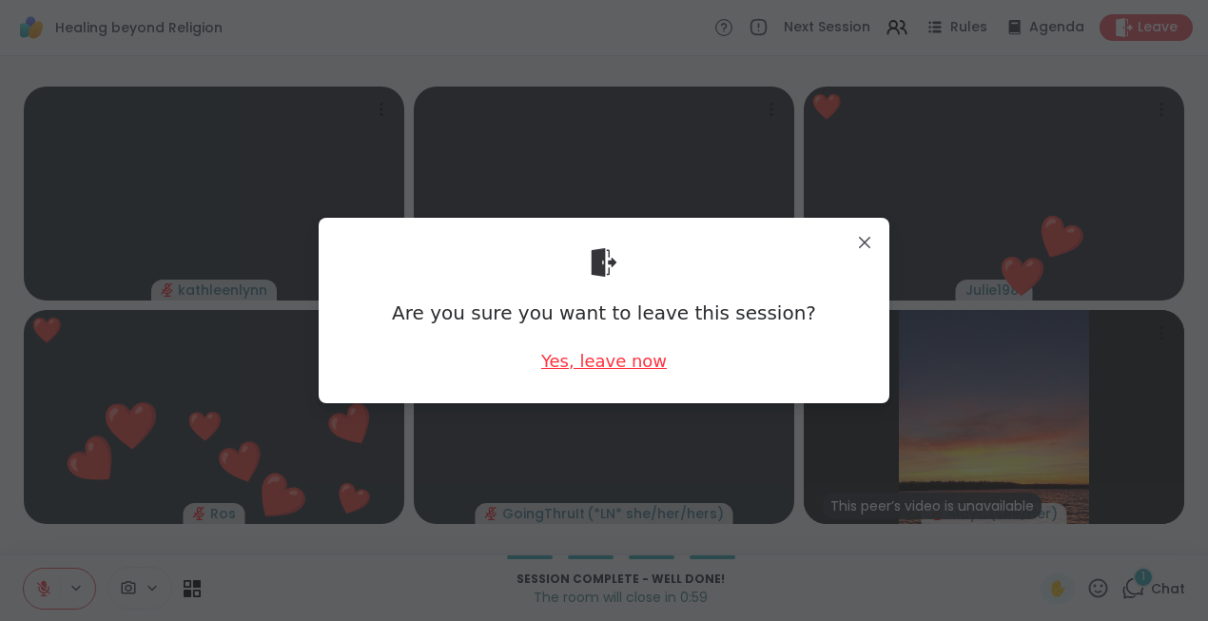
click at [594, 362] on div "Yes, leave now" at bounding box center [604, 361] width 126 height 24
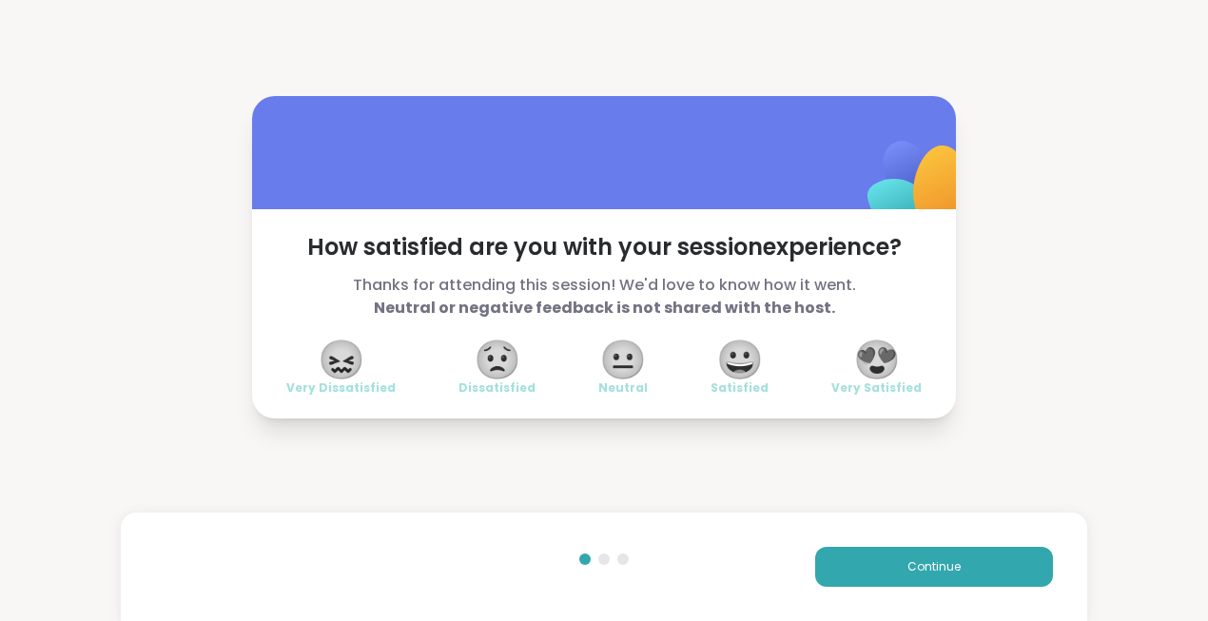
click at [884, 360] on span "😍" at bounding box center [877, 359] width 48 height 34
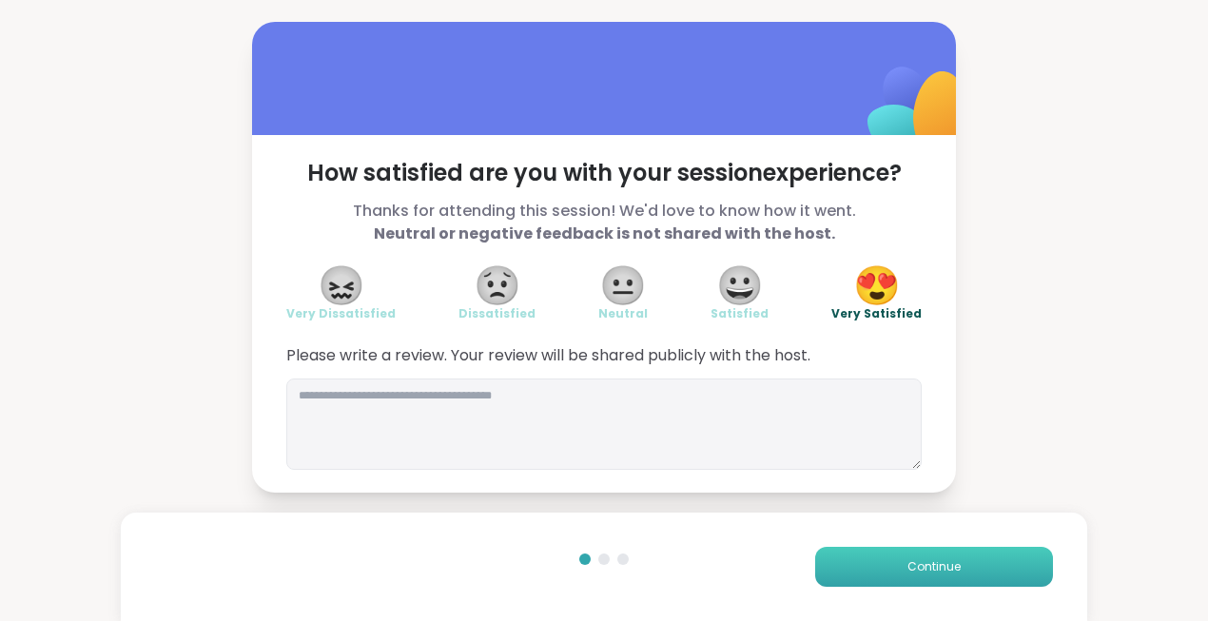
click at [927, 573] on span "Continue" at bounding box center [933, 566] width 53 height 17
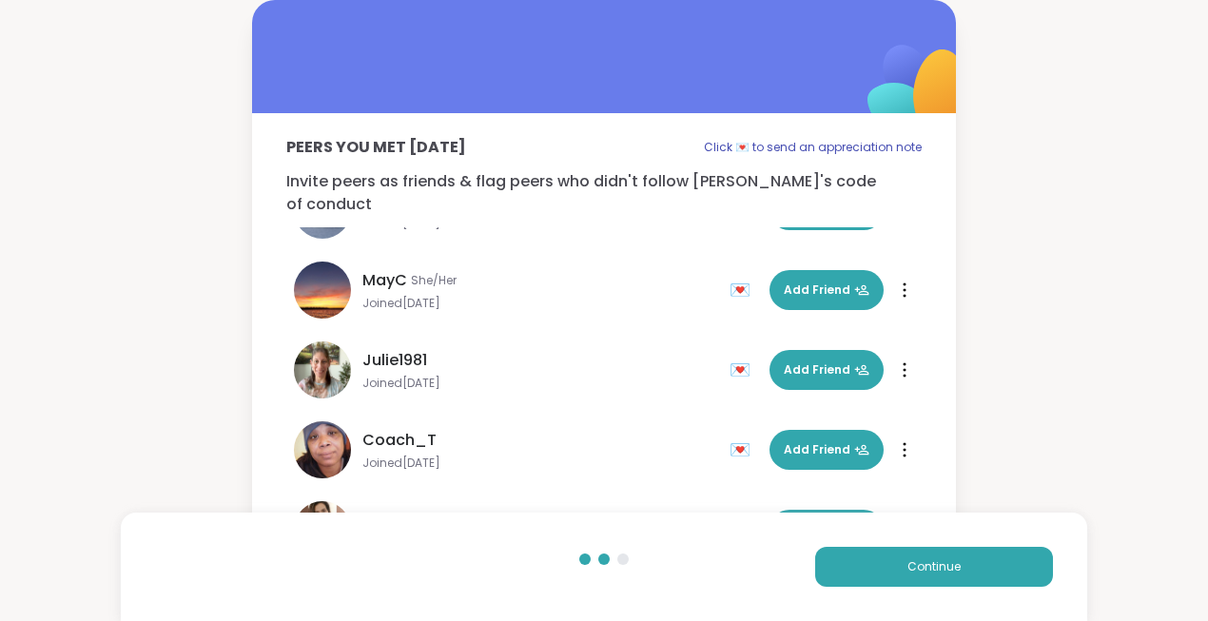
scroll to position [70, 0]
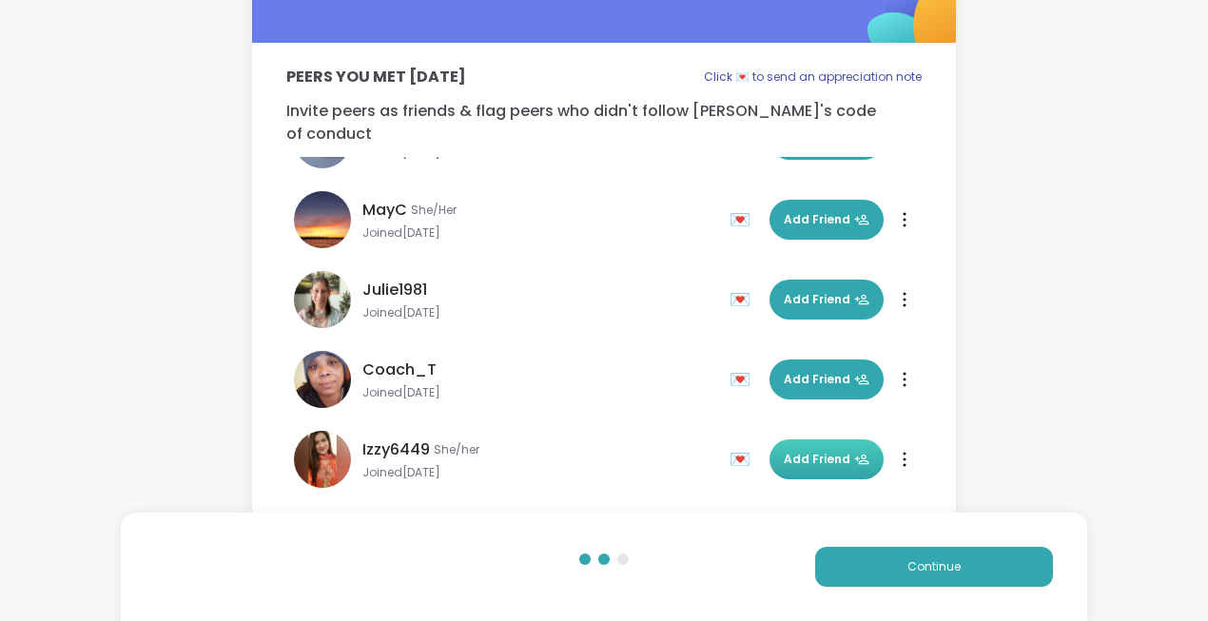
click at [825, 451] on span "Add Friend" at bounding box center [827, 459] width 86 height 17
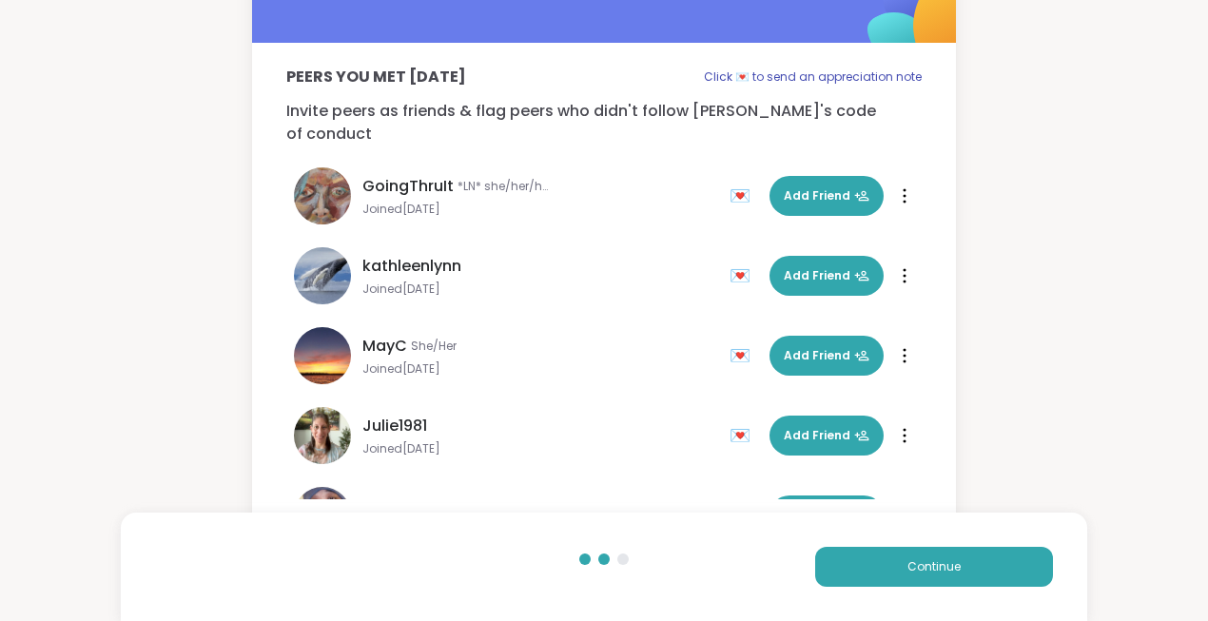
scroll to position [217, 0]
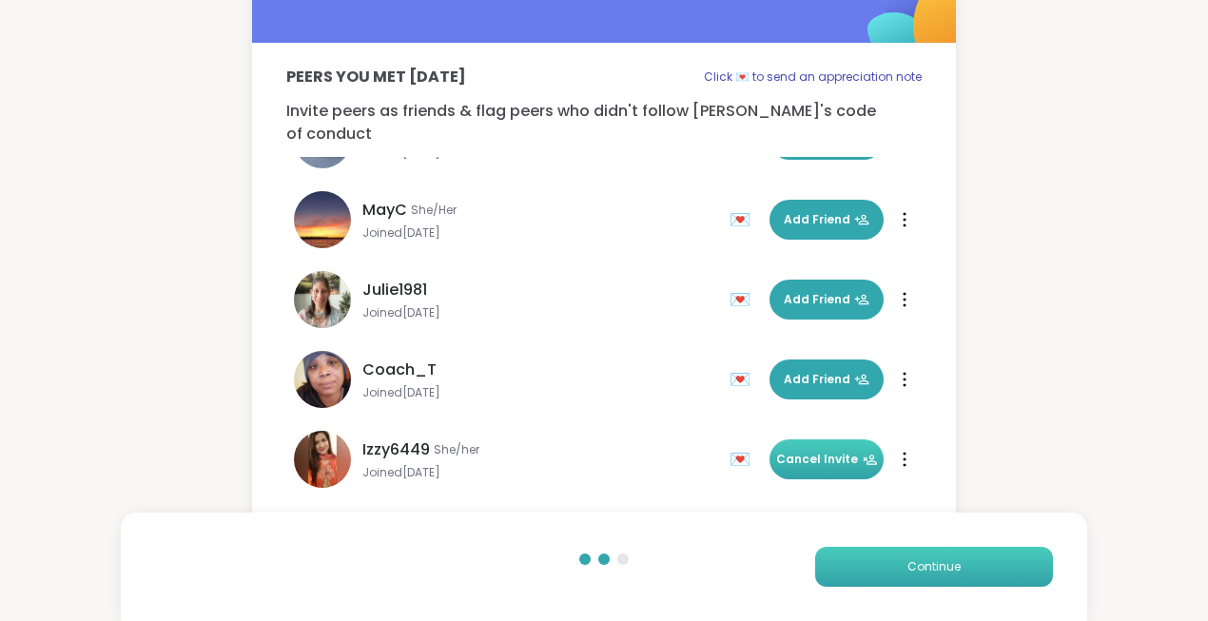
click at [921, 577] on button "Continue" at bounding box center [934, 567] width 238 height 40
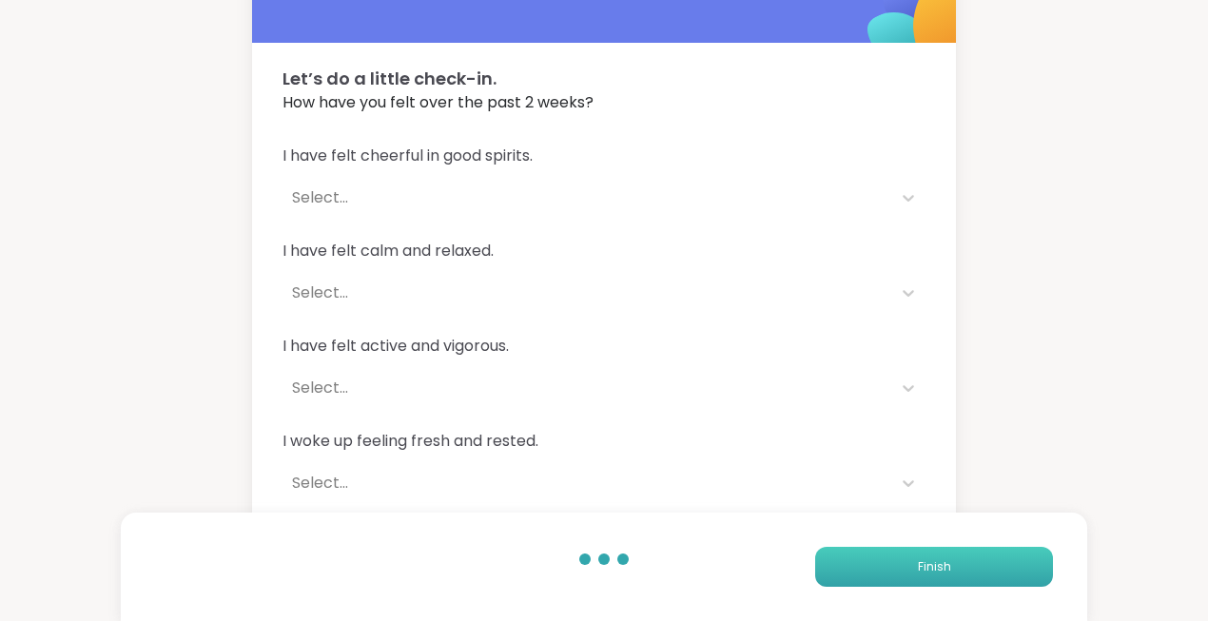
click at [910, 563] on button "Finish" at bounding box center [934, 567] width 238 height 40
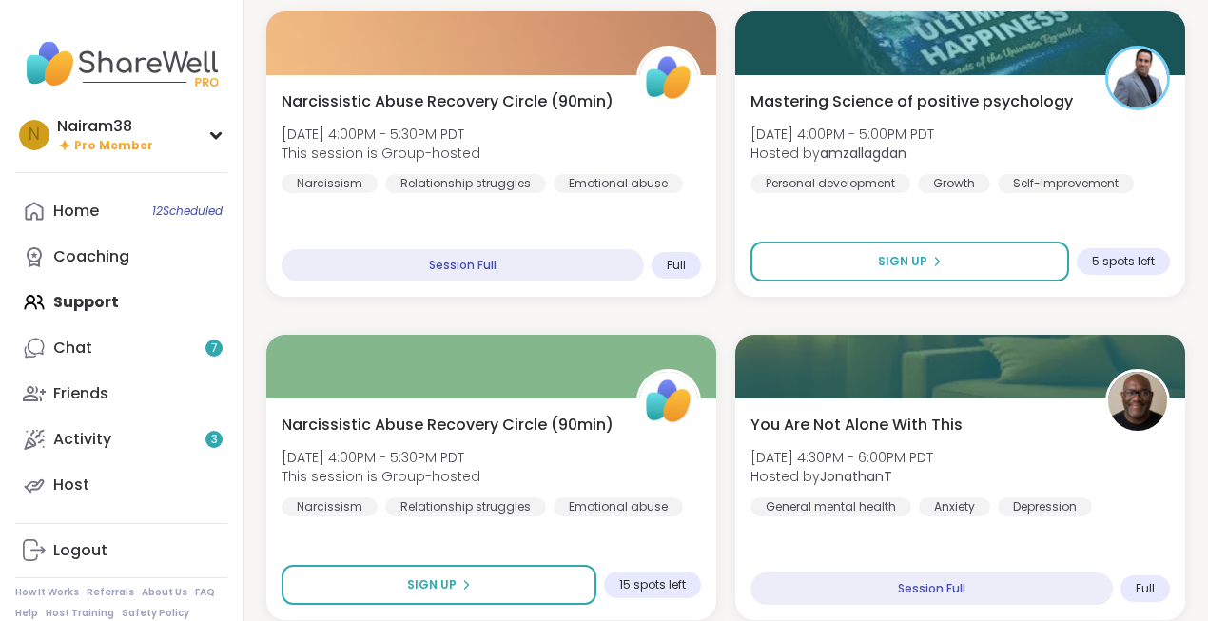
scroll to position [2559, 0]
